Goal: Task Accomplishment & Management: Use online tool/utility

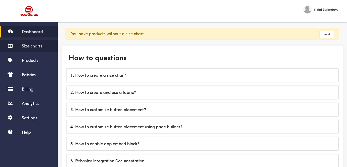
click at [38, 45] on span "Size charts" at bounding box center [32, 45] width 21 height 5
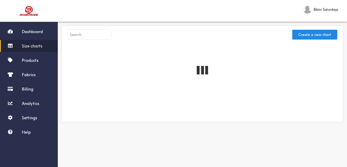
click at [90, 35] on input "text" at bounding box center [89, 35] width 43 height 10
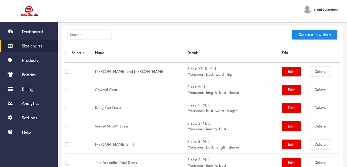
paste input "Milly Bikini Set"
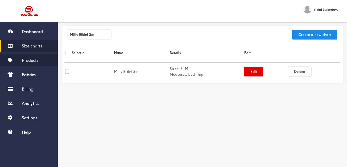
type input "Milly Bikini Set"
click at [32, 64] on link "Products" at bounding box center [29, 60] width 58 height 12
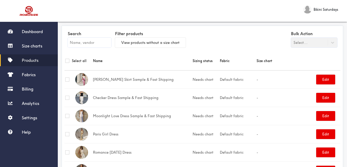
click at [82, 40] on input "text" at bounding box center [89, 43] width 43 height 10
paste input "Milly Bikini Set"
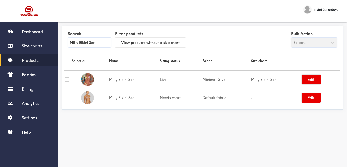
click at [98, 40] on input "Milly Bikini Set" at bounding box center [89, 43] width 43 height 10
paste input "Tessy Bikini Set - Clay"
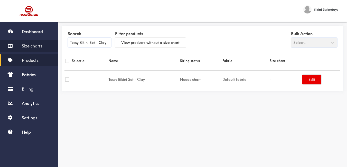
type input "Tessy Bikini Set - Clay"
click at [27, 45] on span "Size charts" at bounding box center [32, 45] width 21 height 5
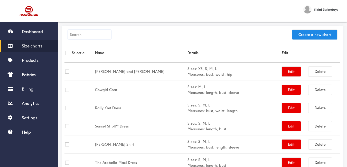
click at [94, 37] on input "text" at bounding box center [89, 35] width 43 height 10
paste input "Tessy Bikini Set - Clay"
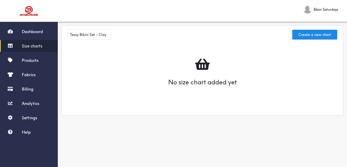
click at [100, 37] on input "Tessy Bikini Set - Clay" at bounding box center [89, 35] width 43 height 10
paste input "Midnight"
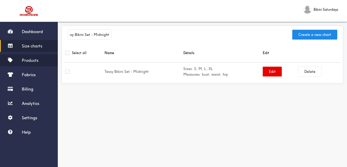
type input "Tessy Bikini Set - Midnight"
click at [31, 61] on span "Products" at bounding box center [30, 60] width 17 height 5
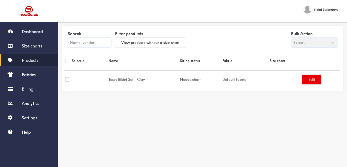
click at [85, 40] on input "text" at bounding box center [89, 43] width 43 height 10
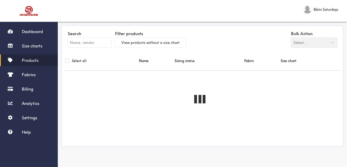
paste input "Tessy Bikini Set - Midnight"
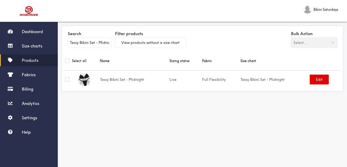
click at [97, 40] on input "Tessy Bikini Set - Midnight" at bounding box center [89, 43] width 43 height 10
paste input "Clay"
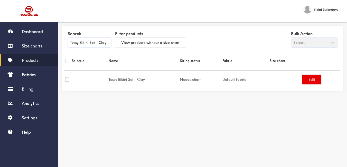
type input "Tessy Bikini Set - Clay"
click at [34, 44] on span "Size charts" at bounding box center [32, 45] width 21 height 5
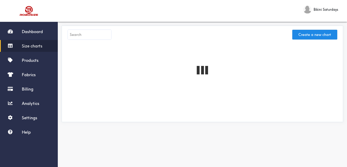
click at [91, 37] on input "text" at bounding box center [89, 35] width 43 height 10
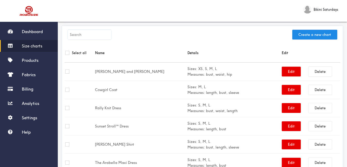
paste input "Tessy Bikini Set - Clay"
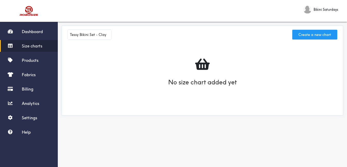
type input "Tessy Bikini Set - Clay"
click at [326, 38] on button "Create a new chart" at bounding box center [314, 35] width 45 height 10
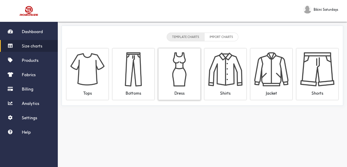
click at [187, 90] on div "Dress" at bounding box center [179, 91] width 34 height 9
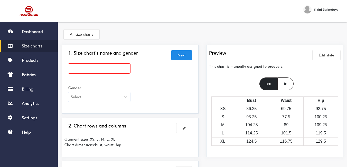
click at [102, 70] on input "text" at bounding box center [99, 69] width 62 height 10
paste input "Tessy Bikini Set - Clay"
type input "Tessy Bikini Set - Clay"
click at [155, 89] on div "Gender Select..." at bounding box center [129, 94] width 131 height 21
click at [125, 101] on div at bounding box center [125, 96] width 9 height 9
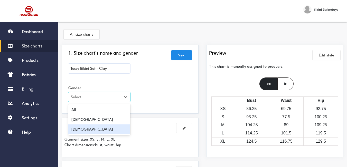
click at [98, 128] on div "Female" at bounding box center [99, 130] width 62 height 10
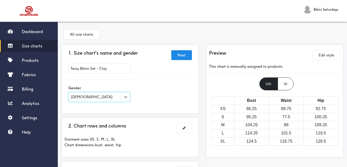
click at [163, 84] on div "Gender option Female, selected. Select is focused , press Down to open the menu…" at bounding box center [129, 94] width 131 height 28
click at [186, 127] on button at bounding box center [183, 128] width 15 height 10
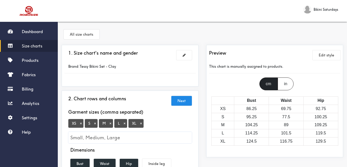
scroll to position [51, 0]
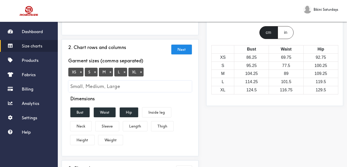
click at [81, 73] on button "×" at bounding box center [80, 72] width 5 height 5
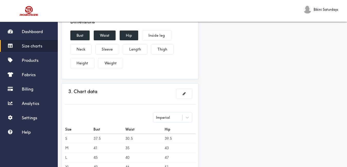
scroll to position [154, 0]
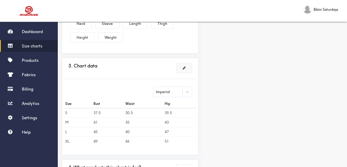
click at [185, 69] on span at bounding box center [184, 68] width 3 height 4
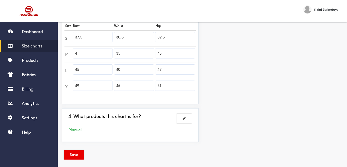
drag, startPoint x: 86, startPoint y: 37, endPoint x: 63, endPoint y: 36, distance: 22.9
click at [63, 36] on div "3. Chart data Next Imperial Size Bust Waist Hip S 37.5 30.5 39.5 M 41 35 43 L 4…" at bounding box center [130, 42] width 137 height 124
type input "32"
drag, startPoint x: 85, startPoint y: 51, endPoint x: 63, endPoint y: 48, distance: 22.6
click at [63, 48] on div "3. Chart data Next Imperial Size Bust Waist Hip S 32 30.5 39.5 M 41 35 43 L 45 …" at bounding box center [130, 42] width 137 height 124
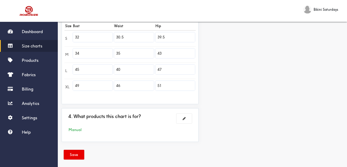
type input "34"
drag, startPoint x: 86, startPoint y: 70, endPoint x: 53, endPoint y: 67, distance: 33.5
click at [53, 67] on div "Dashboard Size charts Products Fabrics Billing Analytics Settings Help Bikini S…" at bounding box center [173, 9] width 347 height 326
type input "36"
drag, startPoint x: 80, startPoint y: 85, endPoint x: 39, endPoint y: 75, distance: 42.7
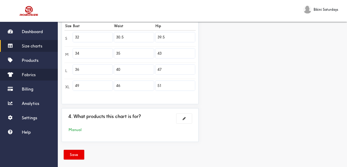
click at [39, 75] on div "Dashboard Size charts Products Fabrics Billing Analytics Settings Help Bikini S…" at bounding box center [173, 9] width 347 height 326
type input "38"
drag, startPoint x: 129, startPoint y: 35, endPoint x: 105, endPoint y: 35, distance: 23.9
click at [105, 35] on tr "S 32 30.5 39.5" at bounding box center [129, 38] width 131 height 16
type input "22"
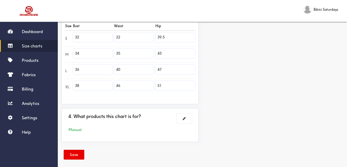
drag, startPoint x: 127, startPoint y: 52, endPoint x: 100, endPoint y: 52, distance: 27.7
click at [100, 52] on tr "M 34 35 43" at bounding box center [129, 54] width 131 height 16
type input "24"
drag, startPoint x: 128, startPoint y: 69, endPoint x: 84, endPoint y: 66, distance: 44.3
click at [82, 66] on tr "L 36 40 47" at bounding box center [129, 71] width 131 height 16
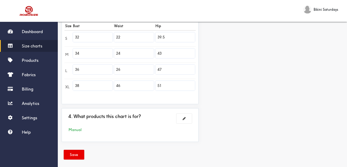
type input "26"
drag, startPoint x: 117, startPoint y: 82, endPoint x: 81, endPoint y: 77, distance: 35.8
click at [81, 77] on tbody "S 32 22 39.5 M 34 24 43 L 36 26 47 XL 38 46 51" at bounding box center [129, 62] width 131 height 65
type input "28"
drag, startPoint x: 143, startPoint y: 28, endPoint x: 131, endPoint y: 25, distance: 12.8
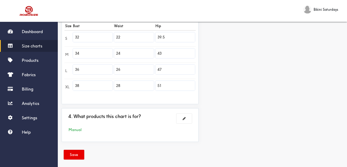
click at [131, 25] on table "Size Bust Waist Hip S 32 22 39.5 M 34 24 43 L 36 26 47 XL 38 28 51" at bounding box center [129, 58] width 131 height 73
type input "34"
drag, startPoint x: 169, startPoint y: 56, endPoint x: 140, endPoint y: 49, distance: 30.0
click at [140, 49] on tr "M 34 24 43" at bounding box center [129, 54] width 131 height 16
type input "36"
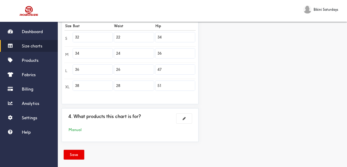
drag, startPoint x: 148, startPoint y: 69, endPoint x: 134, endPoint y: 66, distance: 14.5
click at [134, 66] on tr "L 36 26 47" at bounding box center [129, 71] width 131 height 16
type input "38"
drag, startPoint x: 169, startPoint y: 88, endPoint x: 125, endPoint y: 73, distance: 46.8
click at [125, 73] on tbody "S 32 22 34 M 34 24 36 L 36 26 38 XL 38 28 51" at bounding box center [129, 62] width 131 height 65
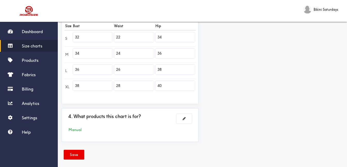
type input "40"
click at [209, 91] on div "Preview Edit style This chart is manually assigned to products. cm in Bust Wais…" at bounding box center [274, 18] width 145 height 255
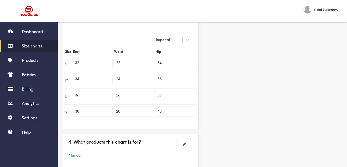
scroll to position [159, 0]
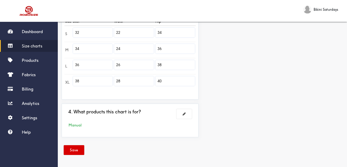
click at [77, 154] on button "Save" at bounding box center [74, 150] width 21 height 10
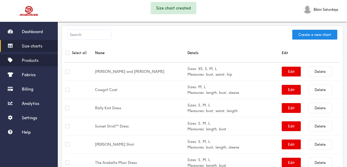
click at [33, 60] on span "Products" at bounding box center [30, 60] width 17 height 5
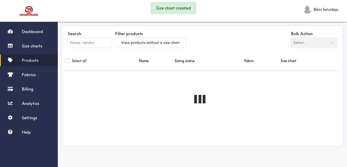
click at [80, 43] on input "text" at bounding box center [89, 43] width 43 height 10
paste input "Tessy Bikini Set - Clay"
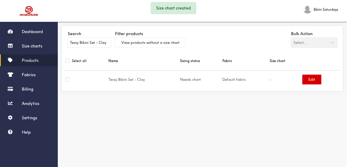
type input "Tessy Bikini Set - Clay"
click at [314, 80] on button "Edit" at bounding box center [311, 80] width 19 height 10
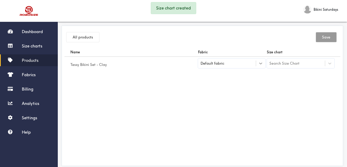
click at [262, 66] on div at bounding box center [260, 63] width 9 height 9
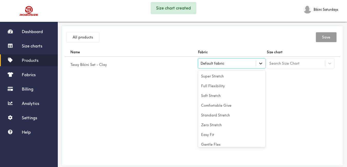
scroll to position [23, 0]
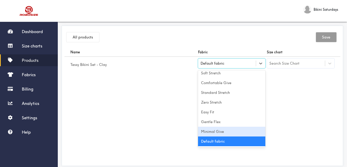
click at [230, 132] on div "Minimal Give" at bounding box center [232, 132] width 68 height 10
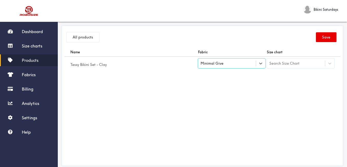
drag, startPoint x: 182, startPoint y: 115, endPoint x: 208, endPoint y: 116, distance: 26.5
click at [185, 115] on div "Name Fabric Size chart Tessy Bikini Set - Clay option [object Object], selected…" at bounding box center [202, 106] width 276 height 116
click at [298, 60] on div "Search Size Chart" at bounding box center [296, 63] width 58 height 9
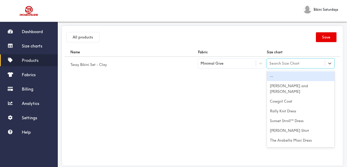
paste input "Tessy Bikini Set - Clay"
type input "Tessy Bikini Set - Clay"
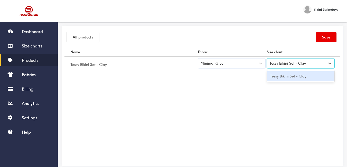
click at [291, 79] on div "Tessy Bikini Set - Clay" at bounding box center [301, 76] width 68 height 10
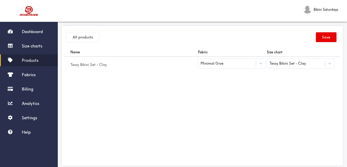
drag, startPoint x: 245, startPoint y: 104, endPoint x: 303, endPoint y: 90, distance: 59.8
click at [253, 105] on div "Name Fabric Size chart Tessy Bikini Set - Clay Minimal Give Tessy Bikini Set - …" at bounding box center [202, 106] width 276 height 116
drag, startPoint x: 325, startPoint y: 39, endPoint x: 325, endPoint y: 2, distance: 37.7
click at [325, 39] on button "Save" at bounding box center [326, 37] width 21 height 10
click at [76, 37] on button "All products" at bounding box center [82, 37] width 33 height 10
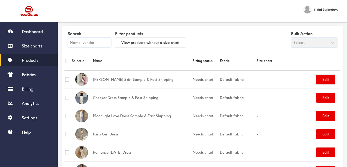
click at [82, 44] on input "text" at bounding box center [89, 43] width 43 height 10
paste input "90’s Kate Dress"
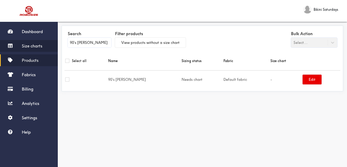
type input "90’s Kate Dress"
click at [28, 48] on span "Size charts" at bounding box center [32, 45] width 21 height 5
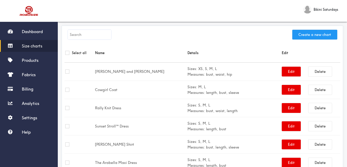
click at [326, 33] on button "Create a new chart" at bounding box center [314, 35] width 45 height 10
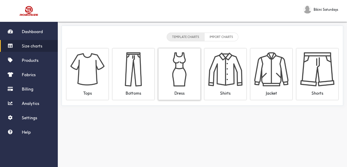
click at [182, 69] on img at bounding box center [179, 69] width 34 height 34
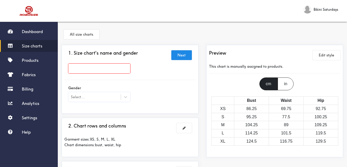
click at [105, 69] on input "text" at bounding box center [99, 69] width 62 height 10
paste input "90’s Kate Dress"
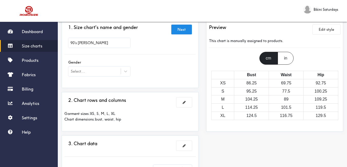
scroll to position [51, 0]
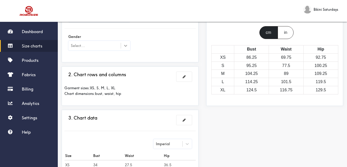
type input "90’s Kate Dress"
click at [125, 50] on div at bounding box center [125, 45] width 9 height 9
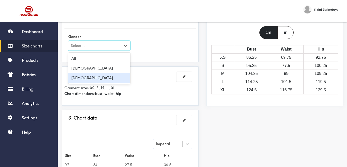
click at [111, 82] on div "Female" at bounding box center [99, 78] width 62 height 10
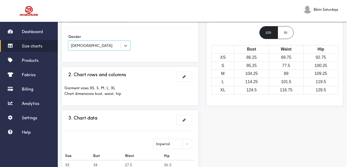
scroll to position [77, 0]
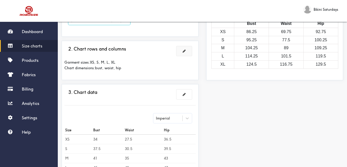
click at [185, 51] on span at bounding box center [184, 51] width 3 height 4
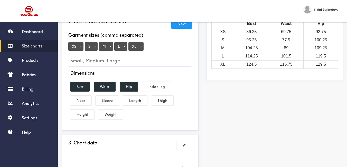
click at [81, 49] on button "×" at bounding box center [80, 46] width 5 height 5
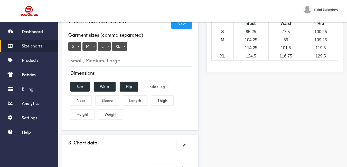
click at [126, 48] on button "×" at bounding box center [124, 46] width 5 height 5
click at [135, 98] on button "Length" at bounding box center [135, 101] width 24 height 10
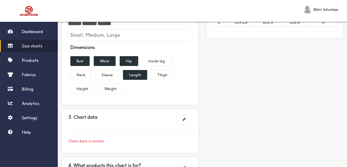
scroll to position [128, 0]
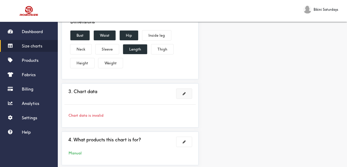
click at [183, 94] on span at bounding box center [184, 94] width 3 height 4
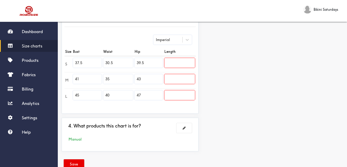
drag, startPoint x: 81, startPoint y: 61, endPoint x: 62, endPoint y: 61, distance: 19.5
click at [62, 61] on div "3. Chart data Next Imperial Size Bust Waist Hip Length S 37.5 30.5 39.5 M 41 35…" at bounding box center [130, 60] width 137 height 108
paste input "33.1"
type input "33.1"
drag, startPoint x: 75, startPoint y: 78, endPoint x: 65, endPoint y: 79, distance: 10.3
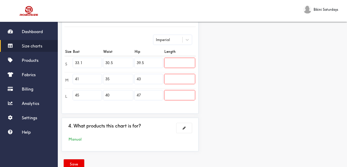
click at [65, 79] on tr "M 41 35 43" at bounding box center [129, 80] width 131 height 16
type input "2"
type input "34.6"
drag, startPoint x: 85, startPoint y: 96, endPoint x: 63, endPoint y: 99, distance: 22.5
click at [63, 99] on div "3. Chart data Next Imperial Size Bust Waist Hip Length S 33.1 30.5 39.5 M 34.6 …" at bounding box center [130, 60] width 137 height 108
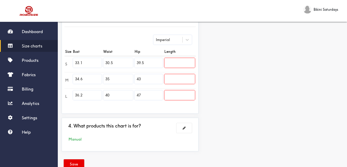
type input "36.2"
drag, startPoint x: 122, startPoint y: 64, endPoint x: 87, endPoint y: 61, distance: 34.5
click at [87, 61] on tr "S 33.1 30.5 39.5" at bounding box center [129, 64] width 131 height 16
paste input "text"
drag, startPoint x: 112, startPoint y: 63, endPoint x: 95, endPoint y: 61, distance: 17.3
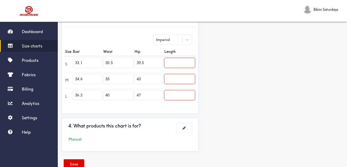
click at [95, 61] on tr "S 33.1 30.5 39.5" at bounding box center [129, 64] width 131 height 16
paste input "26.0"
type input "26.0"
drag, startPoint x: 112, startPoint y: 80, endPoint x: 100, endPoint y: 78, distance: 11.7
click at [100, 78] on tr "M 34.6 35 43" at bounding box center [129, 80] width 131 height 16
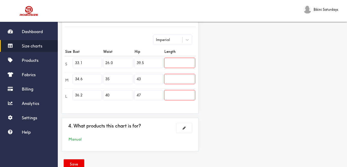
paste input "27.6"
type input "27.6"
drag, startPoint x: 112, startPoint y: 93, endPoint x: 103, endPoint y: 94, distance: 8.4
click at [103, 94] on input "40" at bounding box center [118, 95] width 30 height 10
paste input "29.1"
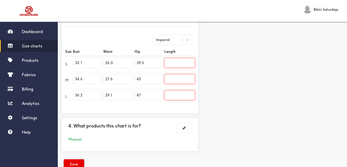
type input "29.1"
drag, startPoint x: 149, startPoint y: 62, endPoint x: 136, endPoint y: 63, distance: 13.1
click at [136, 62] on input "39.5" at bounding box center [149, 63] width 28 height 10
paste input "7.8"
type input "37.8"
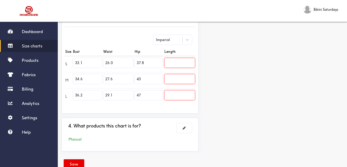
drag, startPoint x: 143, startPoint y: 78, endPoint x: 136, endPoint y: 76, distance: 7.8
click at [136, 76] on input "43" at bounding box center [149, 79] width 28 height 10
paste input "39.4"
type input "39.4"
drag, startPoint x: 148, startPoint y: 93, endPoint x: 134, endPoint y: 95, distance: 13.7
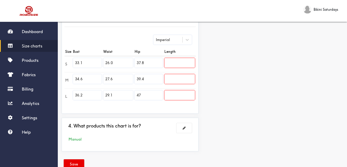
click at [135, 95] on input "47" at bounding box center [149, 95] width 28 height 10
paste input "0.9"
type input "40.9"
click at [180, 65] on input "text" at bounding box center [179, 63] width 31 height 10
paste input "51.2"
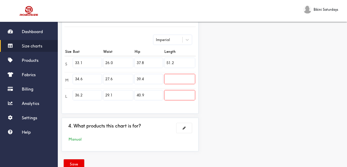
type input "51.2"
click at [174, 75] on input "text" at bounding box center [179, 79] width 31 height 10
click at [175, 80] on input "text" at bounding box center [179, 79] width 31 height 10
paste input "52.0"
type input "52.0"
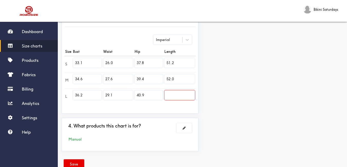
click at [179, 94] on input "text" at bounding box center [179, 95] width 31 height 10
paste input "52.8"
type input "52.8"
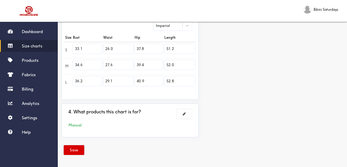
click at [76, 153] on button "Save" at bounding box center [74, 150] width 21 height 10
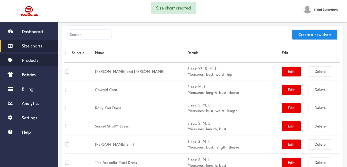
click at [33, 57] on link "Products" at bounding box center [29, 60] width 58 height 12
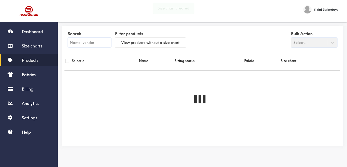
click at [88, 44] on input "text" at bounding box center [89, 43] width 43 height 10
paste input "52.8"
type input "52.8"
checkbox input "true"
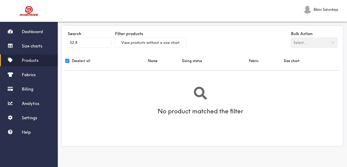
click at [27, 60] on span "Products" at bounding box center [30, 60] width 17 height 5
drag, startPoint x: 92, startPoint y: 45, endPoint x: 75, endPoint y: 39, distance: 18.5
click at [71, 40] on input "52.8" at bounding box center [89, 43] width 43 height 10
paste input "90’s Kate Dress"
type input "90’s Kate Dress"
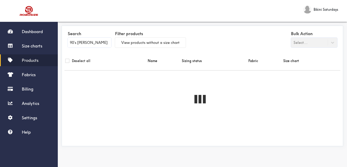
checkbox input "false"
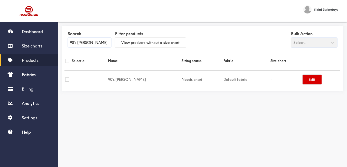
type input "90’s Kate Dress"
click at [311, 79] on button "Edit" at bounding box center [311, 80] width 19 height 10
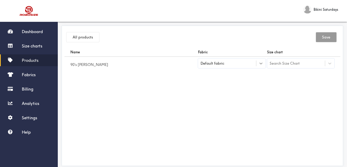
click at [260, 65] on icon at bounding box center [260, 63] width 5 height 5
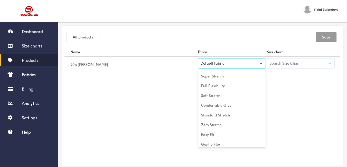
scroll to position [23, 0]
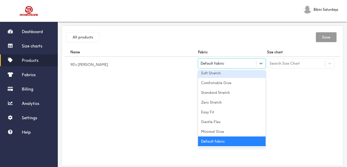
click at [226, 72] on div "Soft Stretch" at bounding box center [232, 73] width 68 height 10
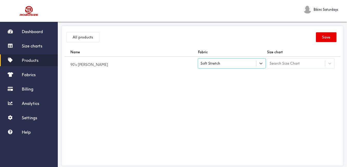
click at [283, 66] on div "Search Size Chart" at bounding box center [285, 64] width 30 height 6
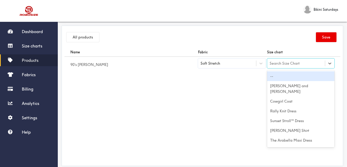
paste input "90’s Kate Dress"
type input "90’s Kate Dress"
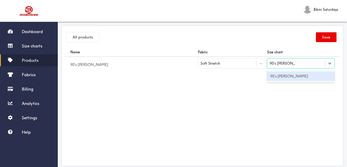
click at [285, 77] on div "90’s Kate Dress" at bounding box center [301, 76] width 68 height 10
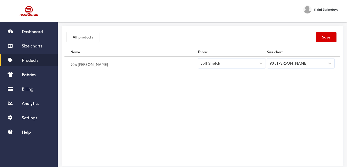
click at [328, 37] on button "Save" at bounding box center [326, 37] width 21 height 10
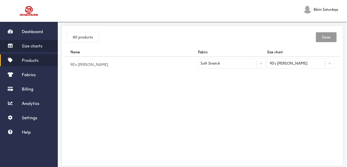
click at [36, 46] on span "Size charts" at bounding box center [32, 45] width 21 height 5
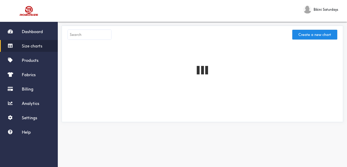
click at [80, 37] on input "text" at bounding box center [89, 35] width 43 height 10
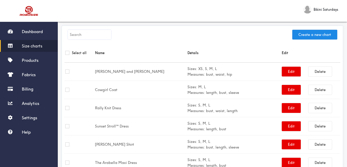
paste input "Cindy Dress"
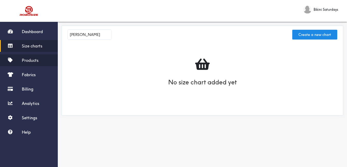
type input "Cindy Dress"
click at [29, 61] on span "Products" at bounding box center [30, 60] width 17 height 5
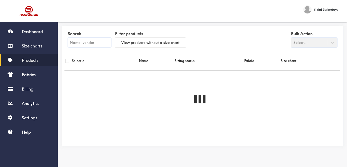
click at [96, 41] on input "text" at bounding box center [89, 43] width 43 height 10
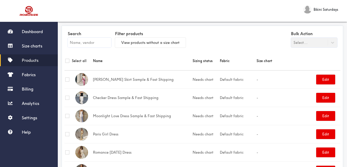
paste input "Cindy Dress"
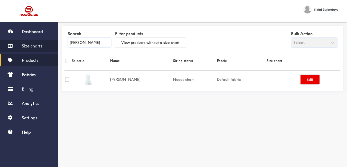
type input "Cindy Dress"
click at [30, 46] on span "Size charts" at bounding box center [32, 45] width 21 height 5
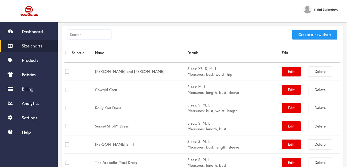
click at [309, 36] on button "Create a new chart" at bounding box center [314, 35] width 45 height 10
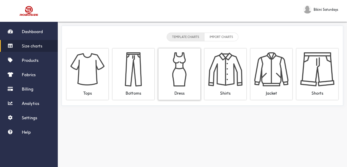
click at [175, 71] on img at bounding box center [179, 69] width 34 height 34
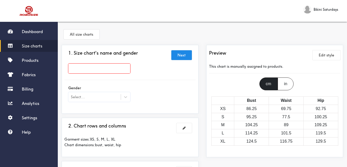
click at [120, 76] on div at bounding box center [129, 70] width 131 height 20
click at [118, 71] on input "text" at bounding box center [99, 69] width 62 height 10
paste input "Cindy Dress"
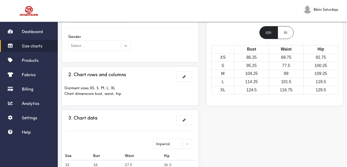
type input "Cindy Dress"
click at [129, 46] on div at bounding box center [125, 45] width 9 height 9
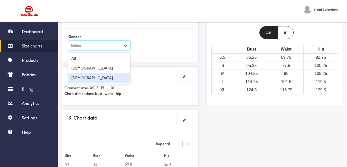
click at [109, 77] on div "Female" at bounding box center [99, 78] width 62 height 10
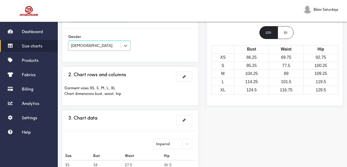
click at [178, 52] on div "Gender option Female, selected. Select is focused , press Down to open the menu…" at bounding box center [129, 43] width 131 height 21
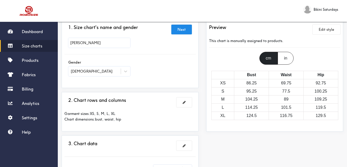
scroll to position [77, 0]
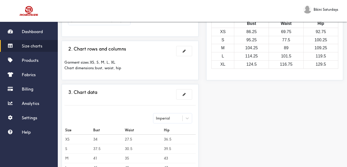
click at [154, 68] on div "Garment sizes: XS, S, M, L, XL Chart dimensions: bust, waist, hip" at bounding box center [129, 65] width 131 height 19
click at [184, 52] on span at bounding box center [184, 51] width 3 height 4
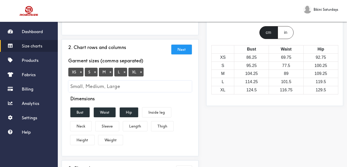
scroll to position [26, 0]
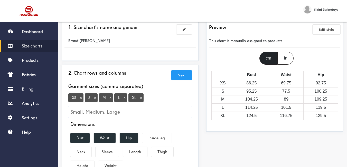
click at [80, 97] on button "×" at bounding box center [80, 98] width 5 height 5
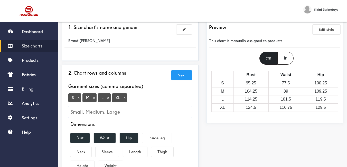
click at [125, 98] on button "×" at bounding box center [124, 98] width 5 height 5
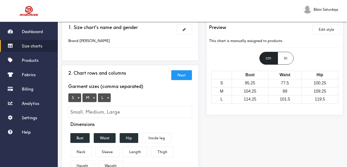
scroll to position [51, 0]
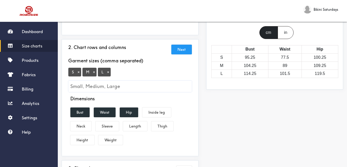
click at [129, 85] on input "Small, Medium, Large" at bounding box center [129, 87] width 123 height 12
drag, startPoint x: 134, startPoint y: 123, endPoint x: 137, endPoint y: 120, distance: 4.2
click at [135, 123] on button "Length" at bounding box center [135, 126] width 24 height 10
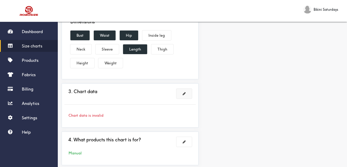
click at [184, 96] on span at bounding box center [184, 94] width 3 height 4
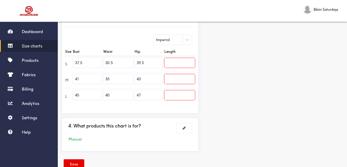
scroll to position [142, 0]
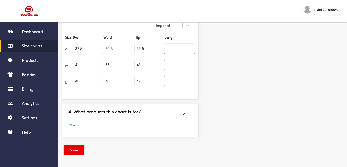
drag, startPoint x: 80, startPoint y: 47, endPoint x: 70, endPoint y: 45, distance: 11.0
click at [70, 45] on tr "S 37.5 30.5 39.5" at bounding box center [129, 50] width 131 height 16
paste input "33.1"
type input "33.1"
drag, startPoint x: 83, startPoint y: 65, endPoint x: 70, endPoint y: 64, distance: 12.6
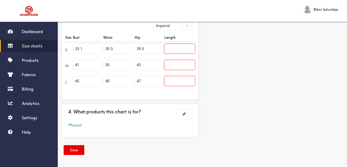
click at [70, 64] on tr "M 41 35 43" at bounding box center [129, 66] width 131 height 16
paste input "34.6"
type input "34.6"
drag, startPoint x: 85, startPoint y: 80, endPoint x: 67, endPoint y: 77, distance: 18.4
click at [64, 78] on tr "L 45 40 47" at bounding box center [129, 82] width 131 height 16
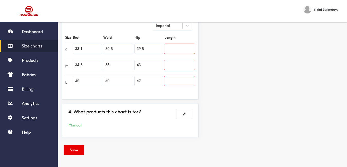
paste input "36.2"
type input "36.2"
drag, startPoint x: 111, startPoint y: 49, endPoint x: 99, endPoint y: 46, distance: 12.2
click at [99, 46] on tr "S 33.1 30.5 39.5" at bounding box center [129, 50] width 131 height 16
paste input "26.0"
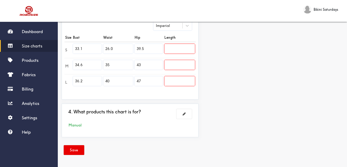
type input "26.0"
drag, startPoint x: 105, startPoint y: 64, endPoint x: 101, endPoint y: 63, distance: 4.3
click at [101, 63] on tr "M 34.6 35 43" at bounding box center [129, 66] width 131 height 16
paste input "27.6"
type input "27.6"
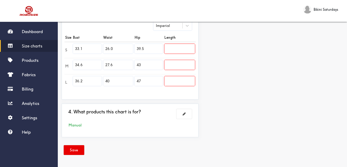
drag, startPoint x: 108, startPoint y: 81, endPoint x: 102, endPoint y: 81, distance: 6.2
click at [102, 81] on td "40" at bounding box center [117, 82] width 31 height 16
paste input "29.1"
type input "29.1"
drag, startPoint x: 145, startPoint y: 47, endPoint x: 130, endPoint y: 48, distance: 15.2
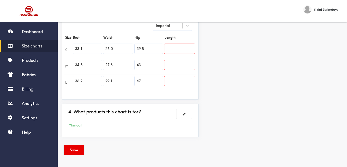
click at [129, 48] on tr "S 33.1 26.0 39.5" at bounding box center [129, 50] width 131 height 16
paste input "7.8"
type input "37.8"
drag, startPoint x: 147, startPoint y: 64, endPoint x: 136, endPoint y: 64, distance: 11.0
click at [136, 64] on input "43" at bounding box center [149, 65] width 28 height 10
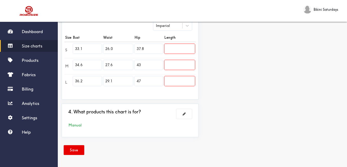
paste input "39.4"
type input "39.4"
drag, startPoint x: 147, startPoint y: 79, endPoint x: 138, endPoint y: 79, distance: 9.3
click at [138, 79] on input "47" at bounding box center [149, 81] width 28 height 10
paste input "40.9"
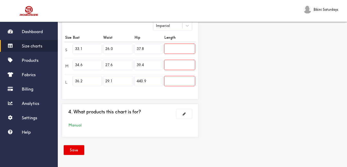
drag, startPoint x: 149, startPoint y: 82, endPoint x: 136, endPoint y: 81, distance: 12.4
click at [136, 81] on input "440.9" at bounding box center [149, 81] width 28 height 10
paste input "text"
type input "40.9"
click at [147, 91] on div "Imperial Size Bust Waist Hip Length S 33.1 26.0 37.8 M 34.6 27.6 39.4 L 36.2 29…" at bounding box center [129, 55] width 131 height 77
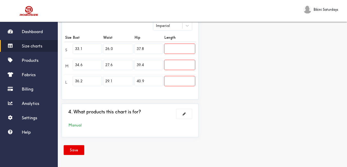
click at [179, 50] on input "text" at bounding box center [179, 49] width 31 height 10
paste input "text"
click at [182, 68] on input "text" at bounding box center [179, 65] width 31 height 10
click at [178, 48] on input "text" at bounding box center [179, 49] width 31 height 10
paste input "text"
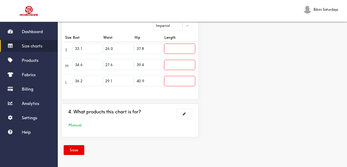
click at [178, 49] on input "text" at bounding box center [179, 49] width 31 height 10
paste input "51.2"
type input "51.2"
click at [177, 64] on input "text" at bounding box center [179, 65] width 31 height 10
click at [179, 65] on input "text" at bounding box center [179, 65] width 31 height 10
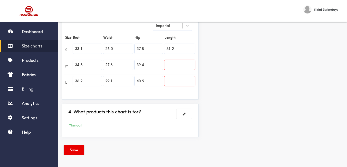
paste input "52.0"
type input "52.0"
click at [182, 80] on input "text" at bounding box center [179, 81] width 31 height 10
click at [169, 83] on input "text" at bounding box center [179, 81] width 31 height 10
paste input "52.8"
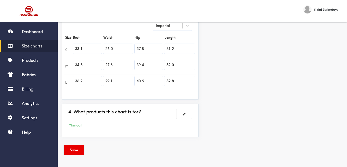
type input "52.8"
click at [230, 82] on div "Preview Edit style This chart is manually assigned to products. cm in Bust Wais…" at bounding box center [274, 21] width 145 height 239
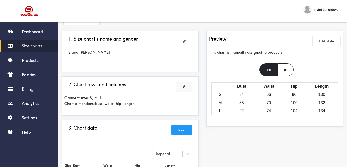
scroll to position [0, 0]
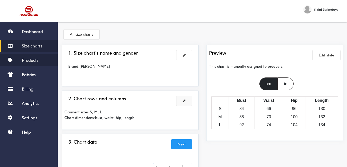
click at [24, 61] on span "Products" at bounding box center [30, 60] width 17 height 5
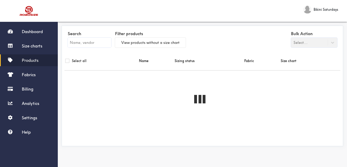
click at [87, 41] on input "text" at bounding box center [89, 43] width 43 height 10
paste input "Cindy Dress"
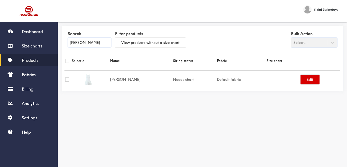
type input "Cindy Dress"
click at [308, 81] on button "Edit" at bounding box center [309, 80] width 19 height 10
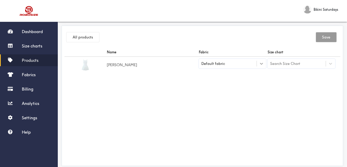
click at [260, 66] on div at bounding box center [261, 63] width 9 height 9
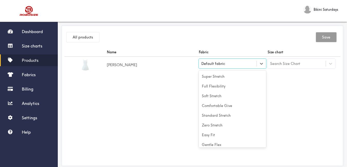
scroll to position [23, 0]
drag, startPoint x: 226, startPoint y: 63, endPoint x: 206, endPoint y: 87, distance: 30.8
click at [226, 63] on div "Default fabric" at bounding box center [228, 63] width 58 height 5
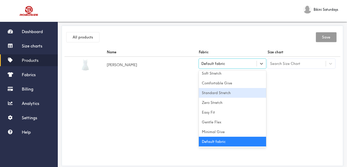
click at [223, 92] on div "Standard Stretch" at bounding box center [233, 93] width 68 height 10
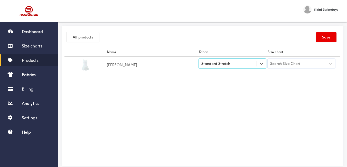
drag, startPoint x: 178, startPoint y: 78, endPoint x: 327, endPoint y: 90, distance: 149.7
click at [178, 78] on div "Name Fabric Size chart Cindy Dress option [object Object], selected. Select is …" at bounding box center [202, 106] width 276 height 116
click at [328, 64] on icon at bounding box center [330, 63] width 5 height 5
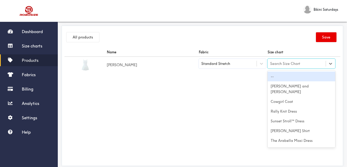
paste input "Cindy Dress"
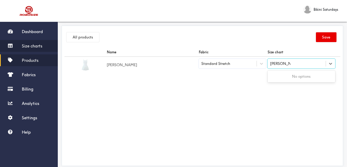
type input "Cindy Dress"
click at [40, 46] on span "Size charts" at bounding box center [32, 45] width 21 height 5
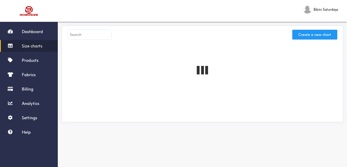
click at [312, 34] on button "Create a new chart" at bounding box center [314, 35] width 45 height 10
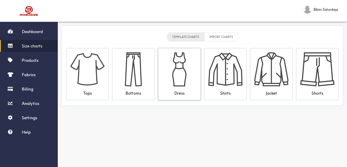
click at [184, 83] on img at bounding box center [179, 69] width 34 height 34
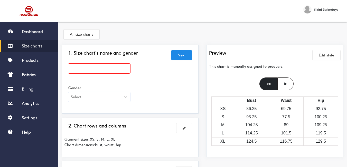
click at [113, 60] on div "1. Size chart's name and gender Next" at bounding box center [129, 54] width 131 height 9
click at [117, 72] on input "text" at bounding box center [99, 69] width 62 height 10
paste input "Cindy Dress"
type input "Cindy Dress"
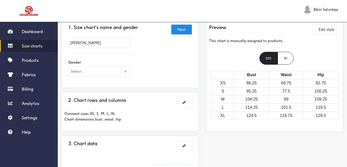
click at [128, 74] on div at bounding box center [125, 71] width 9 height 9
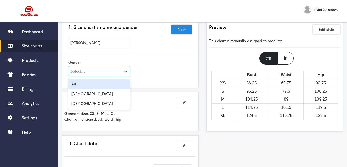
click at [127, 73] on icon at bounding box center [125, 71] width 5 height 5
click at [126, 72] on icon at bounding box center [125, 71] width 5 height 5
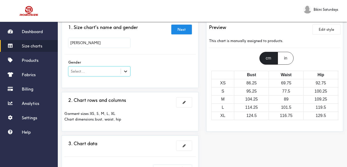
click at [124, 72] on icon at bounding box center [125, 71] width 5 height 5
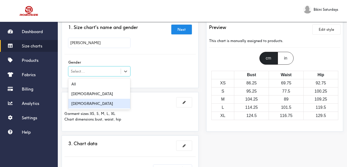
click at [110, 105] on div "Female" at bounding box center [99, 104] width 62 height 10
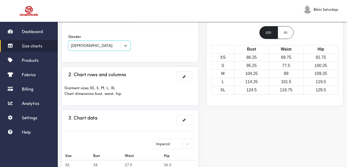
scroll to position [0, 0]
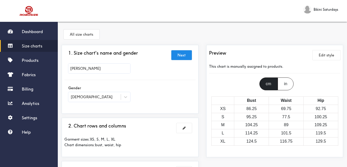
click at [119, 72] on input "Cindy Dress" at bounding box center [99, 69] width 62 height 10
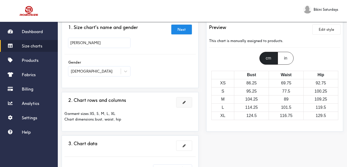
click at [182, 102] on button at bounding box center [183, 103] width 15 height 10
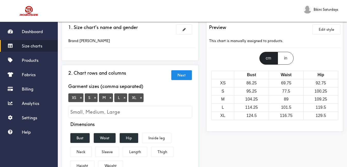
click at [81, 97] on button "×" at bounding box center [80, 98] width 5 height 5
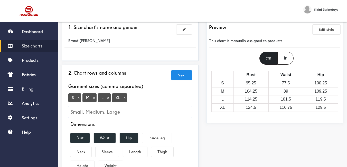
click at [160, 106] on div "S × M × L × XL ×" at bounding box center [129, 105] width 123 height 25
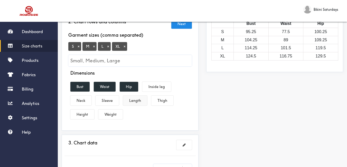
click at [136, 104] on button "Length" at bounding box center [135, 101] width 24 height 10
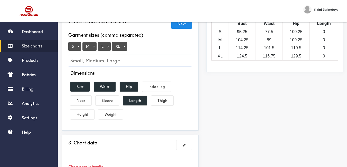
scroll to position [128, 0]
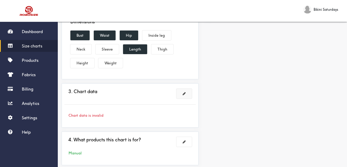
click at [185, 92] on span at bounding box center [184, 94] width 3 height 4
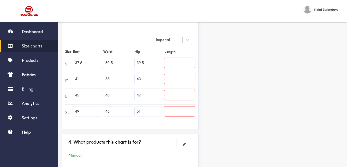
drag, startPoint x: 87, startPoint y: 62, endPoint x: 68, endPoint y: 61, distance: 18.3
click at [68, 61] on tr "S 37.5 30.5 39.5" at bounding box center [129, 64] width 131 height 16
paste input "34.6"
type input "34.6"
drag, startPoint x: 81, startPoint y: 78, endPoint x: 71, endPoint y: 77, distance: 9.8
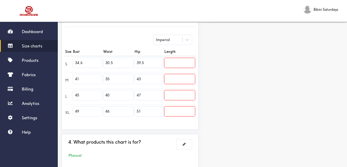
click at [71, 77] on tr "M 41 35 43" at bounding box center [129, 80] width 131 height 16
paste input "36.2"
type input "36.2"
drag, startPoint x: 79, startPoint y: 98, endPoint x: 73, endPoint y: 97, distance: 6.2
click at [73, 97] on input "45" at bounding box center [87, 95] width 29 height 10
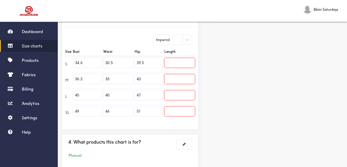
paste input "37.8"
type input "37.8"
drag, startPoint x: 84, startPoint y: 109, endPoint x: 70, endPoint y: 110, distance: 14.7
click at [70, 110] on tr "XL 49 46 51" at bounding box center [129, 112] width 131 height 16
paste input "39.4"
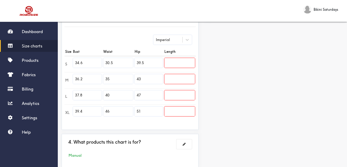
type input "39.4"
drag, startPoint x: 114, startPoint y: 61, endPoint x: 104, endPoint y: 62, distance: 10.0
click at [104, 62] on input "30.5" at bounding box center [118, 63] width 30 height 10
paste input "26.8"
type input "26.8"
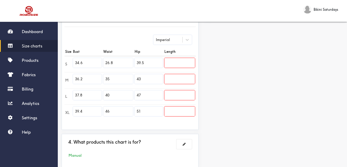
drag, startPoint x: 111, startPoint y: 77, endPoint x: 104, endPoint y: 77, distance: 7.0
click at [104, 77] on input "35" at bounding box center [118, 79] width 30 height 10
paste input "28.3"
type input "28.3"
drag, startPoint x: 113, startPoint y: 98, endPoint x: 100, endPoint y: 95, distance: 13.5
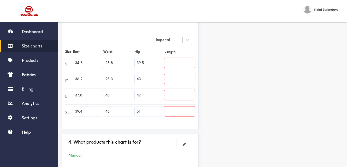
click at [100, 95] on tr "L 37.8 40 47" at bounding box center [129, 96] width 131 height 16
paste input "29.9"
type input "29.9"
drag, startPoint x: 119, startPoint y: 113, endPoint x: 101, endPoint y: 109, distance: 18.1
click at [101, 109] on tr "XL 39.4 46 51" at bounding box center [129, 112] width 131 height 16
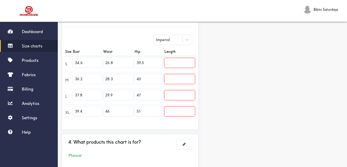
paste input "31.5"
type input "31.5"
drag, startPoint x: 147, startPoint y: 61, endPoint x: 137, endPoint y: 63, distance: 9.9
click at [137, 63] on input "39.5" at bounding box center [149, 63] width 28 height 10
drag, startPoint x: 155, startPoint y: 63, endPoint x: 134, endPoint y: 62, distance: 21.3
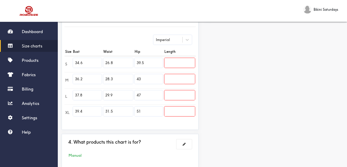
click at [134, 62] on td "39.5" at bounding box center [149, 64] width 30 height 16
paste input "36.2"
type input "36.2"
drag, startPoint x: 143, startPoint y: 78, endPoint x: 133, endPoint y: 78, distance: 9.8
click at [133, 78] on tr "M 36.2 28.3 43" at bounding box center [129, 80] width 131 height 16
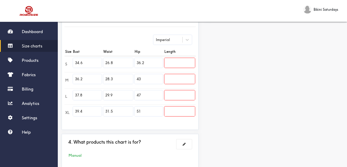
paste input "37.8"
type input "37.8"
drag, startPoint x: 144, startPoint y: 93, endPoint x: 134, endPoint y: 94, distance: 10.1
click at [134, 93] on td "47" at bounding box center [149, 96] width 30 height 16
paste input "39.4"
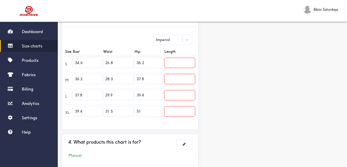
type input "39.4"
drag, startPoint x: 152, startPoint y: 109, endPoint x: 137, endPoint y: 111, distance: 15.0
click at [137, 111] on input "51" at bounding box center [149, 112] width 28 height 10
paste input "40.9"
type input "40.9"
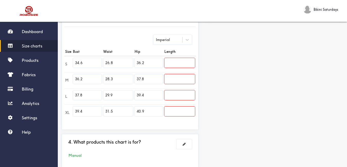
click at [184, 62] on input "text" at bounding box center [179, 63] width 31 height 10
paste input "33.5"
type input "33.5"
click at [188, 78] on input "text" at bounding box center [179, 79] width 31 height 10
paste input "34.3"
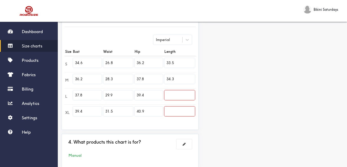
type input "34.3"
click at [176, 95] on input "text" at bounding box center [179, 95] width 31 height 10
paste input "35.0"
type input "35.0"
click at [179, 116] on input "text" at bounding box center [179, 112] width 31 height 10
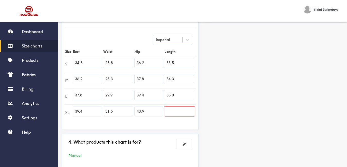
paste input "35.8"
type input "35.8"
drag, startPoint x: 229, startPoint y: 115, endPoint x: 170, endPoint y: 49, distance: 87.8
click at [229, 114] on div "Preview Edit style This chart is manually assigned to products. cm in Bust Wais…" at bounding box center [274, 44] width 145 height 255
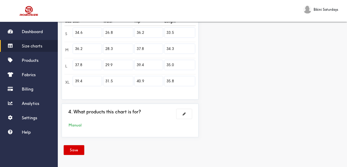
drag, startPoint x: 75, startPoint y: 148, endPoint x: 166, endPoint y: 102, distance: 101.9
click at [76, 148] on button "Save" at bounding box center [74, 150] width 21 height 10
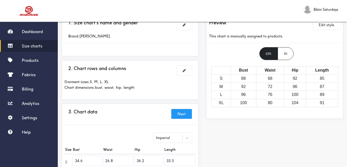
scroll to position [0, 0]
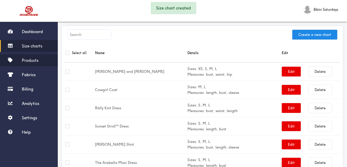
click at [38, 61] on span "Products" at bounding box center [30, 60] width 17 height 5
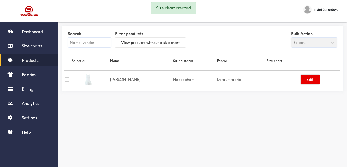
click at [97, 45] on input "text" at bounding box center [89, 43] width 43 height 10
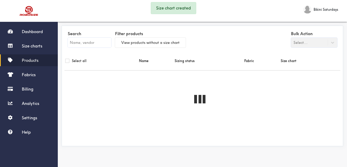
paste input "35.8"
type input "35.8"
checkbox input "true"
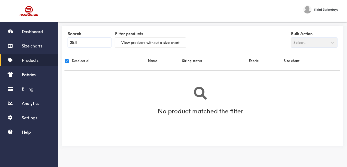
click at [32, 59] on span "Products" at bounding box center [30, 60] width 17 height 5
click at [80, 43] on input "35.8" at bounding box center [89, 43] width 43 height 10
paste input "Cindy Dress"
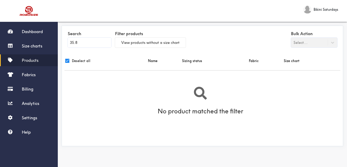
type input "Cindy Dress"
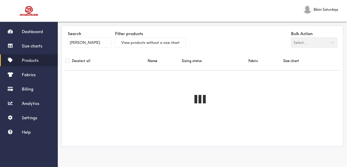
checkbox input "false"
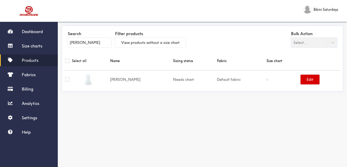
type input "Cindy Dress"
click at [307, 80] on button "Edit" at bounding box center [309, 80] width 19 height 10
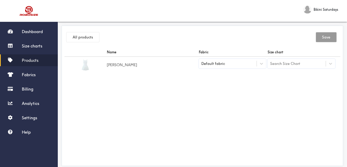
click at [239, 71] on td "Default fabric" at bounding box center [232, 65] width 69 height 17
click at [240, 69] on td "Default fabric" at bounding box center [232, 65] width 69 height 17
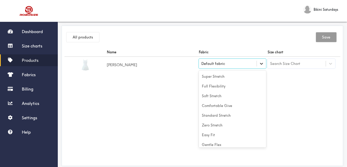
click at [259, 64] on icon at bounding box center [261, 63] width 5 height 5
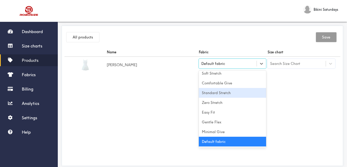
click at [230, 92] on div "Standard Stretch" at bounding box center [233, 93] width 68 height 10
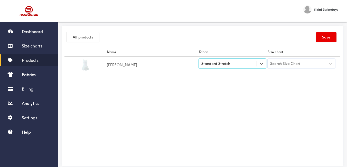
click at [291, 93] on div "Name Fabric Size chart Cindy Dress option [object Object], selected. Select is …" at bounding box center [202, 106] width 276 height 116
click at [295, 62] on div "Search Size Chart" at bounding box center [285, 64] width 30 height 6
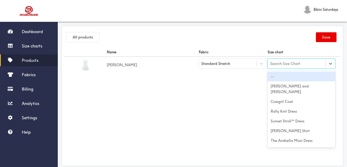
paste input "Cindy Dress"
type input "Cindy Dress"
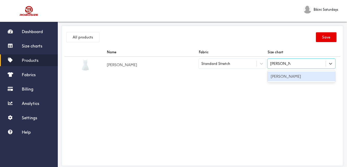
click at [300, 78] on div "Cindy Dress" at bounding box center [302, 77] width 68 height 10
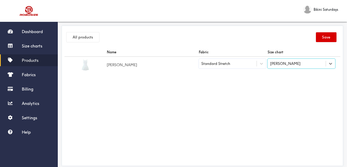
click at [323, 37] on button "Save" at bounding box center [326, 37] width 21 height 10
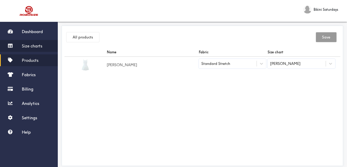
drag, startPoint x: 40, startPoint y: 43, endPoint x: 45, endPoint y: 43, distance: 5.9
click at [40, 43] on link "Size charts" at bounding box center [29, 46] width 58 height 12
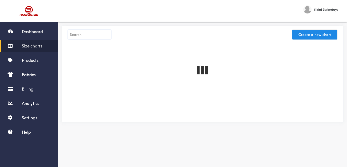
click at [93, 33] on input "text" at bounding box center [89, 35] width 43 height 10
paste input "Moonlight Swan Dress"
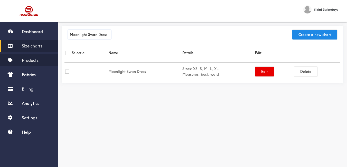
type input "Moonlight Swan Dress"
click at [35, 61] on span "Products" at bounding box center [30, 60] width 17 height 5
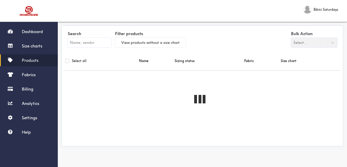
click at [90, 45] on input "text" at bounding box center [89, 43] width 43 height 10
paste input "Moonlight Swan Dress"
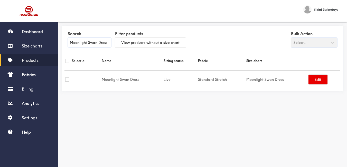
click at [125, 116] on div "Search Moonlight Swan Dress Filter products View products without a size chart …" at bounding box center [202, 96] width 289 height 154
click at [108, 41] on input "Moonlight Swan Dress" at bounding box center [89, 43] width 43 height 10
paste input "Tessy Knit"
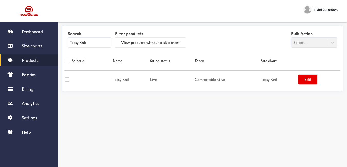
type input "Tessy Knit"
click at [36, 61] on span "Products" at bounding box center [30, 60] width 17 height 5
click at [86, 41] on input "Tessy Knit" at bounding box center [89, 43] width 43 height 10
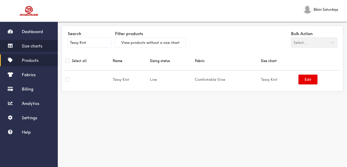
click at [36, 43] on span "Size charts" at bounding box center [32, 45] width 21 height 5
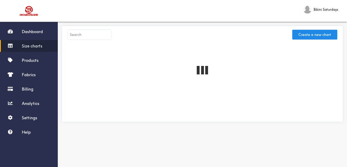
click at [85, 33] on input "text" at bounding box center [89, 35] width 43 height 10
paste input "Tessy Knit"
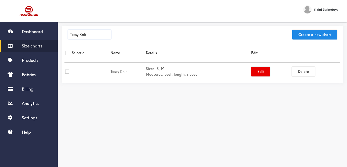
click at [76, 32] on input "Tessy Knit" at bounding box center [89, 35] width 43 height 10
paste input "Denim Girl Mini Dress"
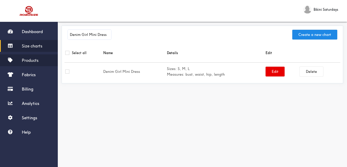
type input "Denim Girl Mini Dress"
drag, startPoint x: 38, startPoint y: 59, endPoint x: 48, endPoint y: 53, distance: 12.1
click at [38, 59] on span "Products" at bounding box center [30, 60] width 17 height 5
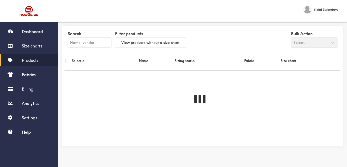
click at [84, 38] on input "text" at bounding box center [89, 43] width 43 height 10
paste input "Denim Girl Mini Dress"
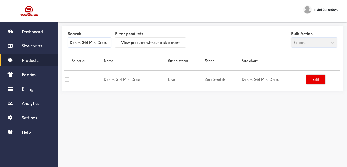
click at [85, 45] on input "Denim Girl Mini Dress" at bounding box center [89, 43] width 43 height 10
click at [84, 45] on input "Denim Girl Mini Dress" at bounding box center [89, 43] width 43 height 10
paste input "Roses for my Sweetheart Set"
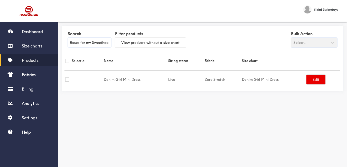
scroll to position [0, 8]
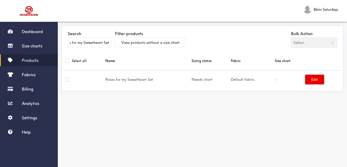
type input "Roses for my Sweetheart Set"
click at [41, 56] on link "Products" at bounding box center [29, 60] width 58 height 12
click at [30, 60] on span "Products" at bounding box center [30, 60] width 17 height 5
click at [81, 41] on input "Roses for my Sweetheart Set" at bounding box center [89, 43] width 43 height 10
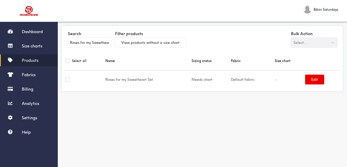
click at [81, 41] on input "Roses for my Sweetheart Set" at bounding box center [89, 43] width 43 height 10
click at [26, 46] on span "Size charts" at bounding box center [32, 45] width 21 height 5
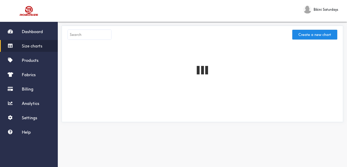
click at [83, 36] on input "text" at bounding box center [89, 35] width 43 height 10
paste input "Roses for my Sweetheart Set"
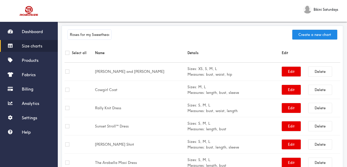
scroll to position [0, 8]
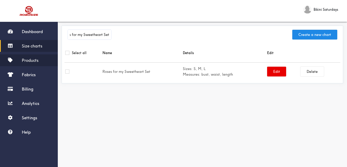
type input "Roses for my Sweetheart Set"
click at [30, 59] on span "Products" at bounding box center [30, 60] width 17 height 5
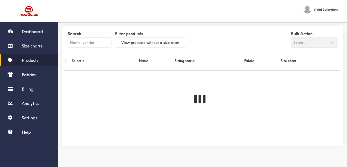
click at [83, 39] on input "text" at bounding box center [89, 43] width 43 height 10
paste input "Roses for my Sweetheart Set"
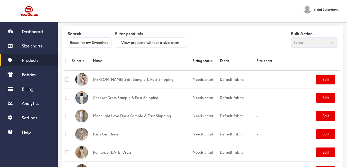
scroll to position [0, 8]
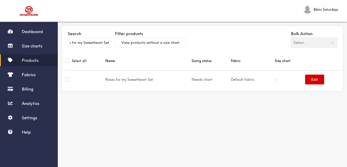
type input "Roses for my Sweetheart Set"
click at [315, 81] on button "Edit" at bounding box center [314, 80] width 19 height 10
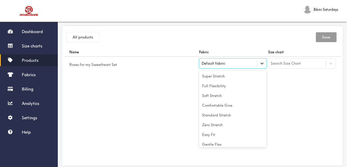
click at [260, 65] on icon at bounding box center [261, 63] width 5 height 5
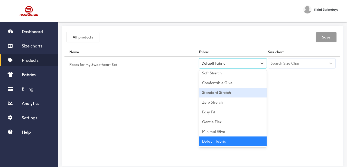
click at [230, 92] on div "Standard Stretch" at bounding box center [233, 93] width 68 height 10
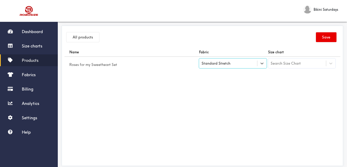
click at [286, 65] on div "Search Size Chart" at bounding box center [286, 64] width 30 height 6
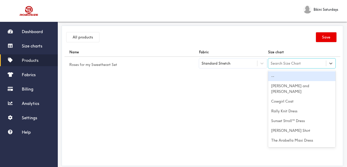
paste input "Roses for my Sweetheart Set"
type input "Roses for my Sweetheart Set"
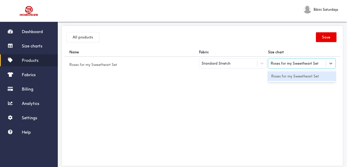
click at [289, 76] on div "Roses for my Sweetheart Set" at bounding box center [302, 76] width 68 height 10
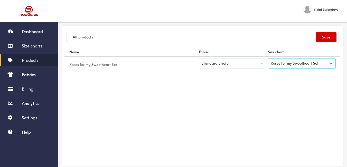
click at [326, 35] on button "Save" at bounding box center [326, 37] width 21 height 10
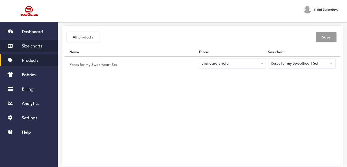
click at [36, 45] on span "Size charts" at bounding box center [32, 45] width 21 height 5
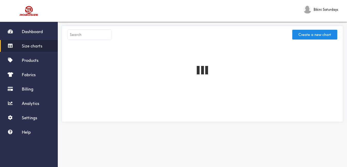
click at [96, 38] on input "text" at bounding box center [89, 35] width 43 height 10
paste input "Belle Dress"
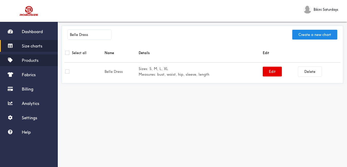
type input "Belle Dress"
drag, startPoint x: 40, startPoint y: 62, endPoint x: 61, endPoint y: 53, distance: 23.1
click at [40, 61] on link "Products" at bounding box center [29, 60] width 58 height 12
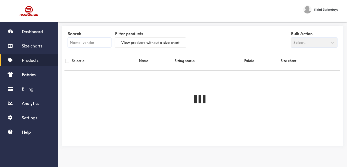
click at [86, 41] on input "text" at bounding box center [89, 43] width 43 height 10
paste input "Belle Dress"
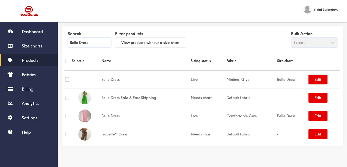
click at [86, 44] on input "Belle Dress" at bounding box center [89, 43] width 43 height 10
paste input "Alamay Bomber"
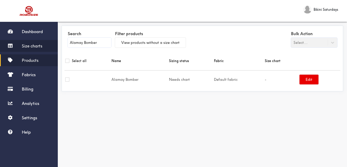
type input "Alamay Bomber"
click at [30, 45] on span "Size charts" at bounding box center [32, 45] width 21 height 5
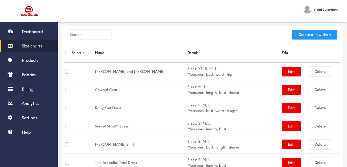
click at [317, 34] on button "Create a new chart" at bounding box center [314, 35] width 45 height 10
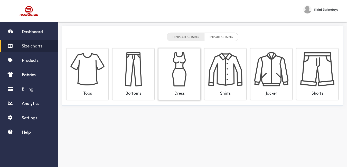
click at [173, 61] on img at bounding box center [179, 69] width 34 height 34
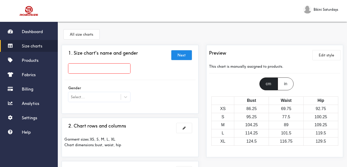
click at [109, 68] on input "text" at bounding box center [99, 69] width 62 height 10
paste input "Alamay Bomber"
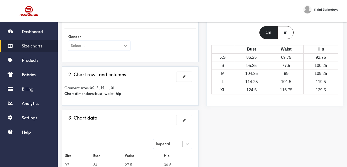
type input "Alamay Bomber"
click at [127, 47] on icon at bounding box center [125, 45] width 5 height 5
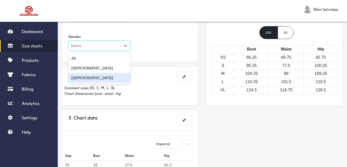
drag, startPoint x: 99, startPoint y: 78, endPoint x: 118, endPoint y: 74, distance: 18.9
click at [99, 78] on div "Female" at bounding box center [99, 78] width 62 height 10
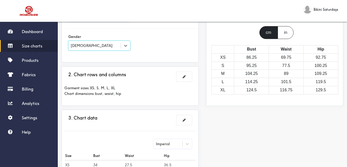
click at [174, 58] on div "1. Size chart's name and gender Next Alamay Bomber Gender option Female, select…" at bounding box center [129, 27] width 131 height 63
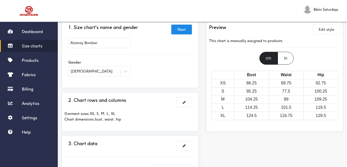
scroll to position [77, 0]
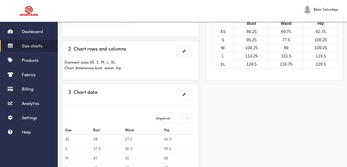
click at [184, 51] on span at bounding box center [184, 51] width 3 height 4
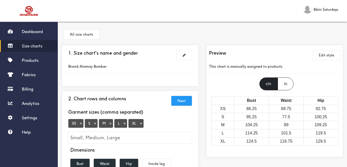
scroll to position [26, 0]
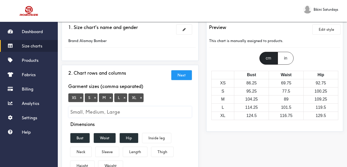
click at [82, 97] on button "×" at bounding box center [80, 98] width 5 height 5
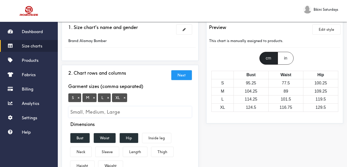
click at [110, 113] on input "Small, Medium, Large" at bounding box center [129, 112] width 123 height 12
type input "2xl"
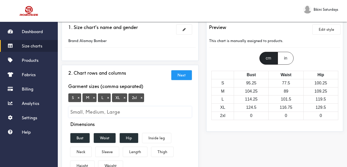
click at [111, 111] on input "Small, Medium, Large" at bounding box center [129, 112] width 123 height 12
type input "3xl"
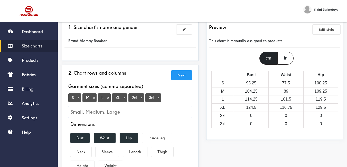
scroll to position [51, 0]
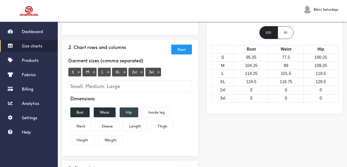
click at [129, 112] on button "Hip" at bounding box center [129, 113] width 18 height 10
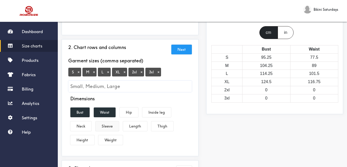
click at [109, 126] on button "Sleeve" at bounding box center [107, 126] width 23 height 10
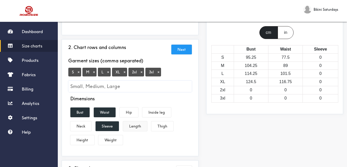
click at [135, 126] on button "Length" at bounding box center [135, 126] width 24 height 10
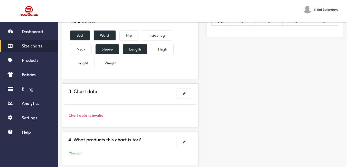
scroll to position [154, 0]
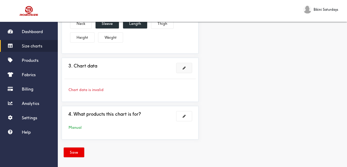
click at [185, 66] on span at bounding box center [184, 68] width 3 height 4
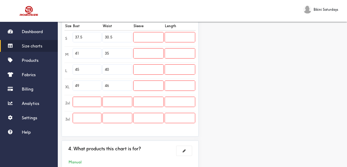
scroll to position [103, 0]
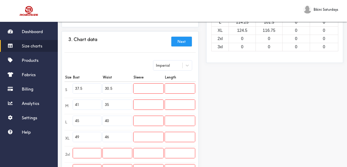
drag, startPoint x: 83, startPoint y: 89, endPoint x: 71, endPoint y: 85, distance: 12.9
click at [71, 85] on tr "S 37.5 30.5" at bounding box center [129, 90] width 131 height 16
paste input "41.3"
type input "41.3"
drag, startPoint x: 68, startPoint y: 106, endPoint x: 65, endPoint y: 105, distance: 2.8
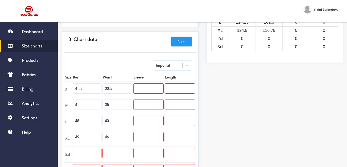
click at [65, 105] on tr "M 41 35" at bounding box center [129, 106] width 131 height 16
paste input "2.9"
type input "42.9"
drag, startPoint x: 83, startPoint y: 120, endPoint x: 69, endPoint y: 119, distance: 13.5
click at [69, 119] on tr "L 45 40" at bounding box center [129, 122] width 131 height 16
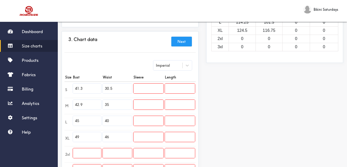
paste input "4."
type input "44.5"
drag, startPoint x: 77, startPoint y: 136, endPoint x: 70, endPoint y: 136, distance: 6.9
click at [70, 136] on tr "XL 49 46" at bounding box center [129, 138] width 131 height 16
paste input "6.1"
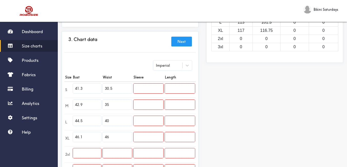
scroll to position [128, 0]
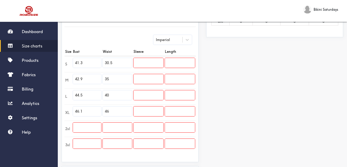
type input "46.1"
click at [87, 128] on input "text" at bounding box center [87, 128] width 28 height 10
click at [88, 123] on input "text" at bounding box center [87, 128] width 28 height 10
paste input "47.6"
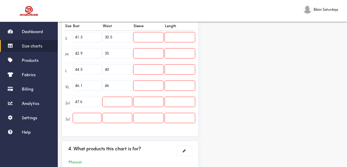
type input "47.6"
click at [82, 119] on input "text" at bounding box center [87, 118] width 28 height 10
paste input "49.2"
type input "49.2"
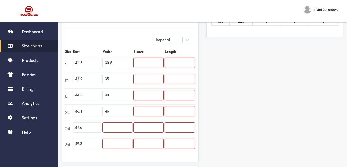
drag, startPoint x: 109, startPoint y: 64, endPoint x: 102, endPoint y: 63, distance: 7.5
click at [102, 63] on tr "S 41.3 30.5" at bounding box center [129, 64] width 131 height 16
paste input "41.3"
type input "41.3"
drag, startPoint x: 111, startPoint y: 76, endPoint x: 103, endPoint y: 75, distance: 8.9
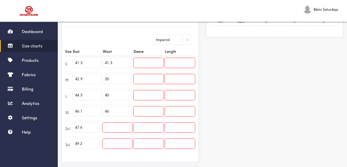
click at [103, 75] on input "35" at bounding box center [117, 79] width 29 height 10
paste input "42.9"
type input "42.9"
click at [100, 95] on tr "L 44.5 40" at bounding box center [129, 96] width 131 height 16
paste input "4.5"
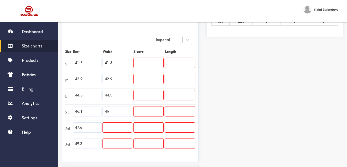
type input "44.5"
click at [115, 123] on input "text" at bounding box center [117, 128] width 29 height 10
paste input "46.1"
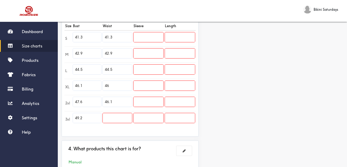
type input "46.1"
click at [124, 119] on input "text" at bounding box center [117, 118] width 29 height 10
paste input "47.6"
drag, startPoint x: 114, startPoint y: 118, endPoint x: 103, endPoint y: 118, distance: 11.3
click at [103, 118] on input "47.6" at bounding box center [117, 118] width 29 height 10
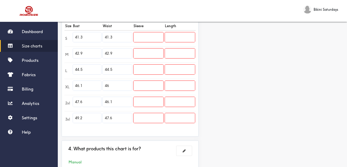
paste input "9.2"
type input "49.2"
drag, startPoint x: 114, startPoint y: 102, endPoint x: 96, endPoint y: 101, distance: 18.8
click at [96, 101] on tr "2xl 47.6 46.1" at bounding box center [129, 103] width 131 height 16
paste input "7.6"
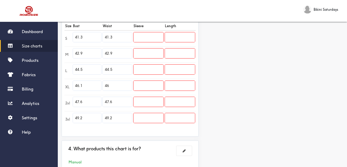
type input "47.6"
drag, startPoint x: 113, startPoint y: 85, endPoint x: 103, endPoint y: 85, distance: 9.8
click at [103, 85] on input "46" at bounding box center [117, 86] width 29 height 10
paste input ".1"
type input "46.1"
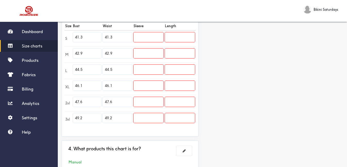
click at [150, 37] on input "text" at bounding box center [149, 37] width 30 height 10
paste input "23.6"
type input "23.6"
click at [155, 53] on input "text" at bounding box center [149, 54] width 30 height 10
paste input "24.0"
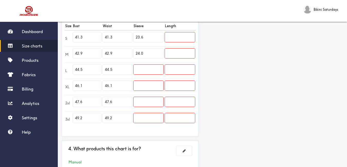
type input "24.0"
click at [157, 72] on input "text" at bounding box center [149, 70] width 30 height 10
paste input "24.4"
type input "24.4"
click at [160, 85] on input "text" at bounding box center [149, 86] width 30 height 10
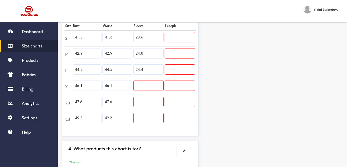
paste input "24.8"
type input "24.8"
click at [158, 102] on input "text" at bounding box center [149, 102] width 30 height 10
paste input "25.2"
type input "25.2"
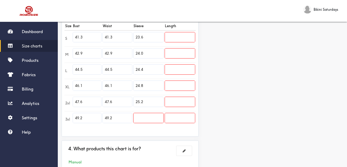
click at [153, 115] on input "text" at bounding box center [149, 118] width 30 height 10
paste
type input "25.6"
click at [169, 36] on input "text" at bounding box center [180, 37] width 30 height 10
type input "20.5"
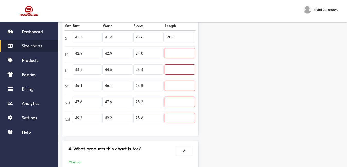
click at [176, 52] on input "text" at bounding box center [180, 54] width 30 height 10
type input "20.9"
click at [177, 68] on input "text" at bounding box center [180, 70] width 30 height 10
type input "21.3"
click at [186, 89] on input "text" at bounding box center [180, 86] width 30 height 10
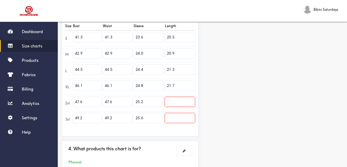
type input "21.7"
click at [187, 104] on input "text" at bounding box center [180, 102] width 30 height 10
click at [189, 100] on input "text" at bounding box center [180, 102] width 30 height 10
type input "22.0"
click at [180, 118] on input "text" at bounding box center [180, 118] width 30 height 10
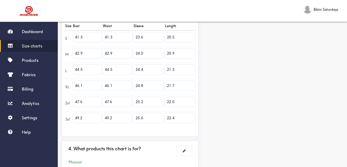
type input "22.4"
click at [240, 117] on div "Preview Edit style This chart is manually assigned to products. cm in Bust Wais…" at bounding box center [274, 35] width 145 height 288
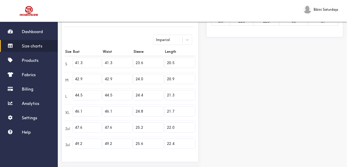
scroll to position [191, 0]
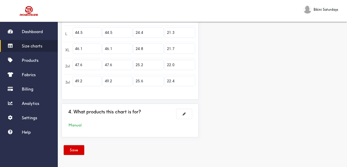
click at [84, 149] on button "Save" at bounding box center [74, 150] width 21 height 10
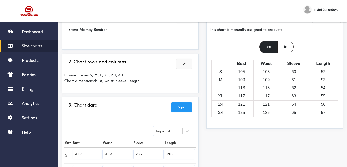
scroll to position [0, 0]
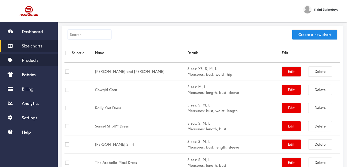
click at [37, 61] on span "Products" at bounding box center [30, 60] width 17 height 5
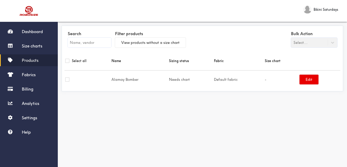
click at [92, 39] on input "text" at bounding box center [89, 43] width 43 height 10
type input "Alamay Bomber"
click at [313, 79] on button "Edit" at bounding box center [308, 80] width 19 height 10
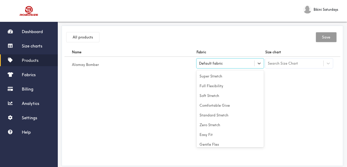
click at [243, 67] on div "Default fabric" at bounding box center [230, 64] width 68 height 10
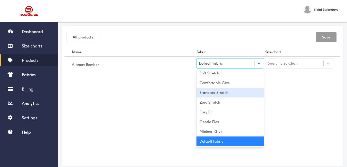
click at [230, 95] on div "Standard Stretch" at bounding box center [230, 93] width 68 height 10
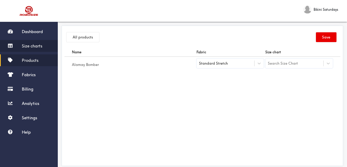
click at [24, 46] on span "Size charts" at bounding box center [32, 45] width 21 height 5
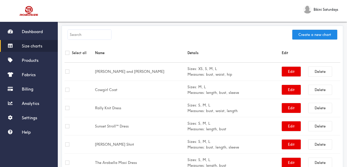
click at [84, 33] on input "text" at bounding box center [89, 35] width 43 height 10
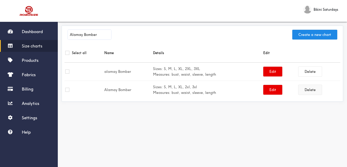
type input "Alamay Bomber"
click at [309, 90] on button "Delete" at bounding box center [309, 90] width 23 height 10
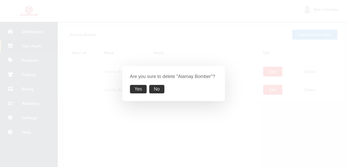
click at [140, 90] on button "Yes" at bounding box center [138, 89] width 17 height 8
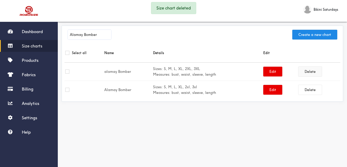
click at [311, 73] on button "Delete" at bounding box center [309, 72] width 23 height 10
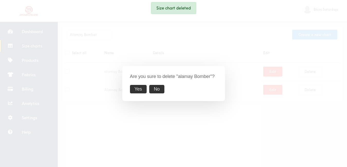
click at [140, 93] on button "Yes" at bounding box center [138, 89] width 17 height 8
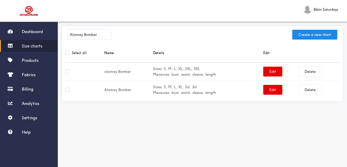
click at [316, 60] on th "Edit" at bounding box center [301, 52] width 78 height 19
click at [310, 70] on button "Delete" at bounding box center [309, 72] width 23 height 10
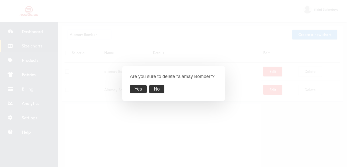
click at [136, 91] on button "Yes" at bounding box center [138, 89] width 17 height 8
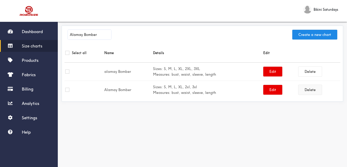
click at [315, 92] on button "Delete" at bounding box center [309, 90] width 23 height 10
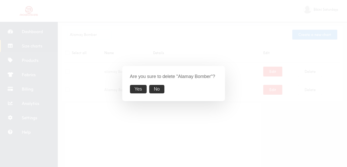
drag, startPoint x: 135, startPoint y: 90, endPoint x: 134, endPoint y: 94, distance: 4.5
click at [136, 90] on button "Yes" at bounding box center [138, 89] width 17 height 8
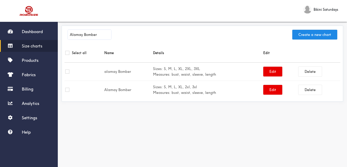
click at [158, 116] on div "Alamay Bomber Create a new chart Select all Name Details Edit alamay Bomber Siz…" at bounding box center [202, 96] width 289 height 154
click at [30, 45] on span "Size charts" at bounding box center [32, 45] width 21 height 5
click at [310, 36] on button "Create a new chart" at bounding box center [314, 35] width 45 height 10
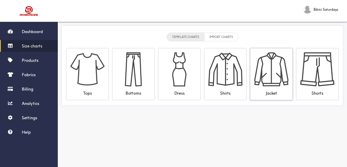
click at [267, 80] on img at bounding box center [271, 69] width 34 height 34
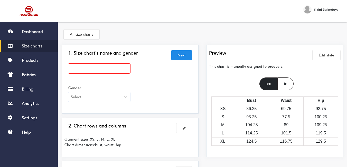
click at [99, 68] on input "text" at bounding box center [99, 69] width 62 height 10
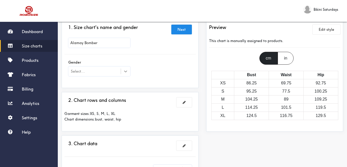
type input "Alamay Bomber"
click at [125, 73] on icon at bounding box center [125, 71] width 5 height 5
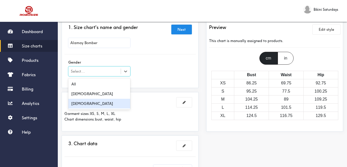
click at [89, 105] on div "Female" at bounding box center [99, 104] width 62 height 10
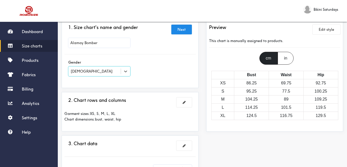
scroll to position [77, 0]
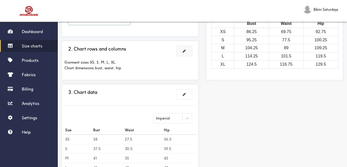
click at [185, 51] on span at bounding box center [184, 51] width 3 height 4
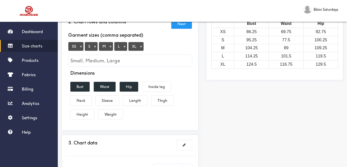
click at [90, 58] on input "Small, Medium, Large" at bounding box center [129, 61] width 123 height 12
click at [82, 45] on button "×" at bounding box center [80, 46] width 5 height 5
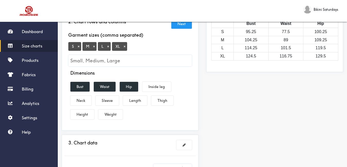
click at [82, 56] on input "Small, Medium, Large" at bounding box center [129, 61] width 123 height 12
type input "2xl"
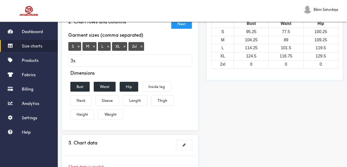
type input "3xl"
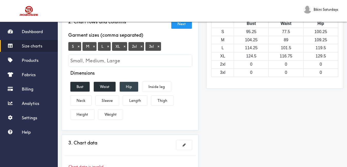
click at [131, 88] on button "Hip" at bounding box center [129, 87] width 18 height 10
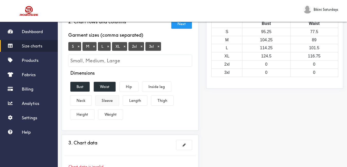
click at [111, 99] on button "Sleeve" at bounding box center [107, 101] width 23 height 10
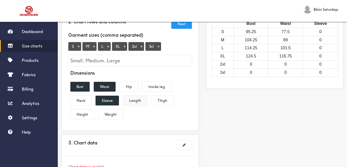
click at [138, 101] on button "Length" at bounding box center [135, 101] width 24 height 10
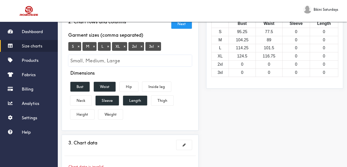
scroll to position [128, 0]
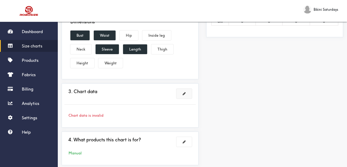
click at [184, 98] on button at bounding box center [183, 94] width 15 height 10
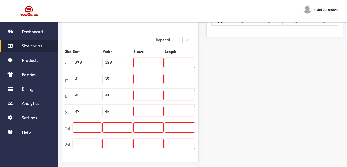
drag, startPoint x: 93, startPoint y: 62, endPoint x: 75, endPoint y: 64, distance: 18.3
click at [75, 64] on input "37.5" at bounding box center [87, 63] width 28 height 10
type input "41.3"
drag, startPoint x: 83, startPoint y: 79, endPoint x: 70, endPoint y: 79, distance: 13.9
click at [70, 79] on tr "M 41 35" at bounding box center [129, 80] width 131 height 16
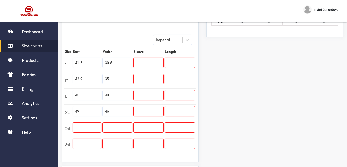
type input "42.9"
drag, startPoint x: 81, startPoint y: 92, endPoint x: 60, endPoint y: 92, distance: 21.1
click at [63, 94] on div "3. Chart data Next Imperial Size Bust Waist Sleeve Length S 41.3 30.5 M 42.9 35…" at bounding box center [130, 84] width 137 height 157
type input "44.5"
drag, startPoint x: 74, startPoint y: 111, endPoint x: 72, endPoint y: 111, distance: 2.6
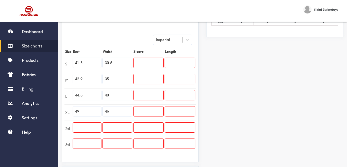
click at [72, 111] on tr "XL 49 46" at bounding box center [129, 112] width 131 height 16
type input "46.1"
click at [84, 123] on input "text" at bounding box center [87, 128] width 28 height 10
type input "47.6"
click at [85, 144] on input "text" at bounding box center [87, 144] width 28 height 10
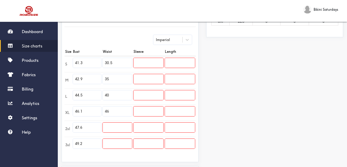
type input "49.2"
drag, startPoint x: 118, startPoint y: 64, endPoint x: 103, endPoint y: 65, distance: 15.0
click at [103, 65] on input "30.5" at bounding box center [117, 63] width 29 height 10
type input "41.3"
drag, startPoint x: 118, startPoint y: 79, endPoint x: 104, endPoint y: 79, distance: 13.4
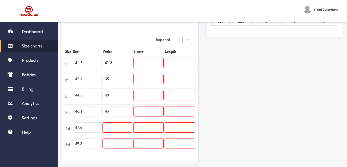
click at [104, 79] on input "35" at bounding box center [117, 79] width 29 height 10
type input "42.9"
drag, startPoint x: 114, startPoint y: 91, endPoint x: 105, endPoint y: 91, distance: 9.0
click at [103, 92] on input "40" at bounding box center [117, 95] width 29 height 10
type input "44.5"
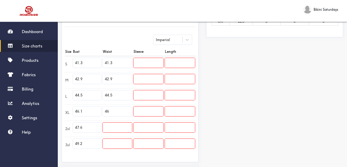
drag, startPoint x: 114, startPoint y: 108, endPoint x: 106, endPoint y: 109, distance: 8.7
click at [106, 109] on input "46" at bounding box center [117, 112] width 29 height 10
type input "46.1"
click at [114, 123] on input "text" at bounding box center [117, 128] width 29 height 10
type input "47.6"
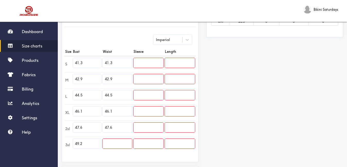
click at [116, 145] on input "text" at bounding box center [117, 144] width 29 height 10
type input "49.2"
click at [149, 61] on input "text" at bounding box center [149, 63] width 30 height 10
type input "7.9"
click at [156, 77] on input "text" at bounding box center [149, 79] width 30 height 10
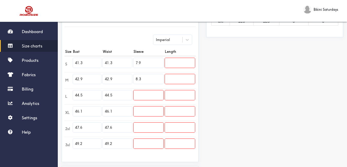
type input "8.3"
click at [154, 92] on input "text" at bounding box center [149, 95] width 30 height 10
type input "8.7"
click at [156, 108] on input "text" at bounding box center [149, 112] width 30 height 10
type input "9.1"
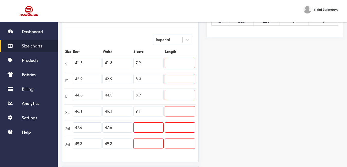
click at [150, 127] on input "text" at bounding box center [149, 128] width 30 height 10
type input "9.4"
click at [151, 146] on input "text" at bounding box center [149, 144] width 30 height 10
type input "9.8"
drag, startPoint x: 140, startPoint y: 61, endPoint x: 131, endPoint y: 58, distance: 10.3
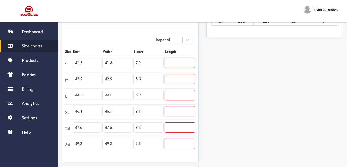
click at [131, 58] on tr "S 41.3 41.3 7.9" at bounding box center [129, 64] width 131 height 16
drag, startPoint x: 141, startPoint y: 63, endPoint x: 131, endPoint y: 60, distance: 10.6
click at [131, 60] on tr "S 41.3 41.3 3.6" at bounding box center [129, 64] width 131 height 16
type input "23.6"
drag, startPoint x: 145, startPoint y: 81, endPoint x: 134, endPoint y: 77, distance: 11.7
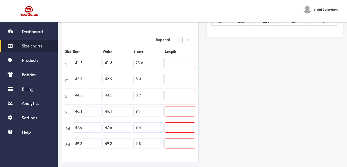
click at [134, 77] on input "8.3" at bounding box center [149, 79] width 30 height 10
type input "24.0"
drag, startPoint x: 143, startPoint y: 96, endPoint x: 132, endPoint y: 91, distance: 12.0
click at [132, 91] on tr "L 44.5 44.5 8.7" at bounding box center [129, 96] width 131 height 16
type input "24.4"
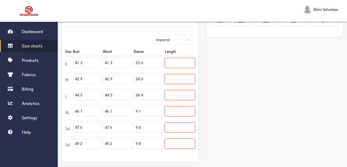
drag, startPoint x: 144, startPoint y: 113, endPoint x: 132, endPoint y: 110, distance: 12.3
click at [132, 110] on tr "XL 46.1 46.1 9.1" at bounding box center [129, 112] width 131 height 16
type input "24.8"
click at [135, 128] on input "9.4" at bounding box center [149, 128] width 30 height 10
type input "25.2"
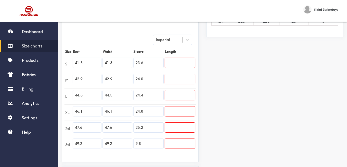
drag, startPoint x: 144, startPoint y: 144, endPoint x: 136, endPoint y: 142, distance: 7.8
click at [136, 142] on input "9.8" at bounding box center [149, 144] width 30 height 10
type input "25.6"
click at [181, 65] on input "text" at bounding box center [180, 63] width 30 height 10
type input "20.5"
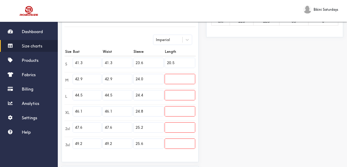
click at [182, 78] on input "text" at bounding box center [180, 79] width 30 height 10
type input "20.9"
click at [174, 91] on input "text" at bounding box center [180, 95] width 30 height 10
type input "21.3"
click at [183, 111] on input "text" at bounding box center [180, 112] width 30 height 10
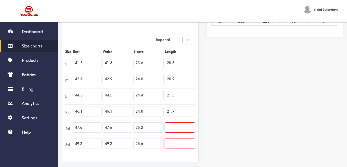
type input "21.7"
click at [184, 129] on input "text" at bounding box center [180, 128] width 30 height 10
type input "22.0"
click at [180, 145] on input "text" at bounding box center [180, 144] width 30 height 10
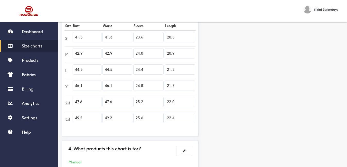
type input "22.4"
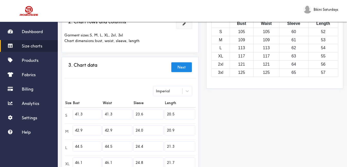
scroll to position [0, 0]
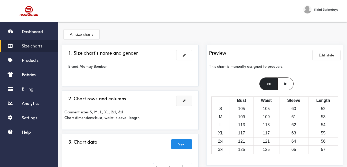
click at [98, 67] on div "Brand: Alamay Bomber" at bounding box center [99, 67] width 70 height 6
click at [188, 55] on button at bounding box center [183, 55] width 15 height 10
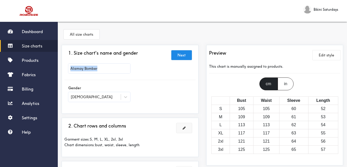
click at [183, 76] on div "Alamay Bomber" at bounding box center [129, 70] width 131 height 20
click at [34, 59] on span "Products" at bounding box center [30, 60] width 17 height 5
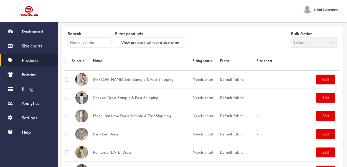
click at [99, 44] on input "text" at bounding box center [89, 43] width 43 height 10
type input "22.4"
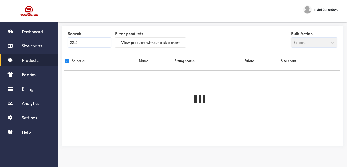
checkbox input "true"
drag, startPoint x: 95, startPoint y: 43, endPoint x: 76, endPoint y: 34, distance: 20.9
click at [65, 39] on div "Search 22.4 Filter products View products without a size chart Bulk Action Sele…" at bounding box center [202, 39] width 276 height 23
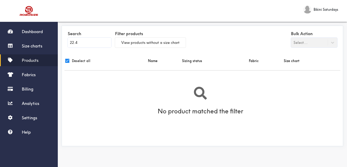
type input "Alamay Bomber"
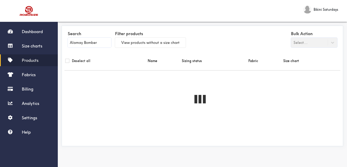
checkbox input "false"
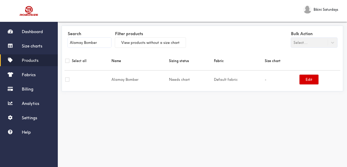
type input "Alamay Bomber"
click at [307, 80] on button "Edit" at bounding box center [308, 80] width 19 height 10
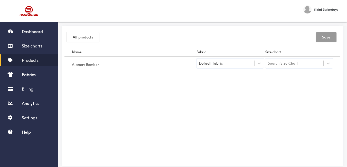
click at [234, 63] on div "Default fabric" at bounding box center [225, 63] width 58 height 5
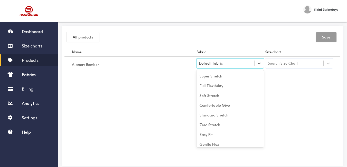
scroll to position [23, 0]
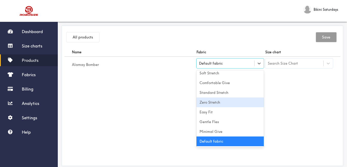
click at [223, 105] on div "Zero Stretch" at bounding box center [230, 103] width 68 height 10
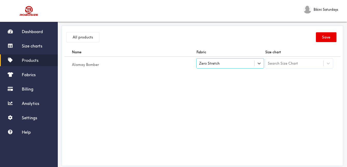
click at [188, 96] on div "Name Fabric Size chart Alamay Bomber option [object Object], selected. Select i…" at bounding box center [202, 106] width 276 height 116
click at [317, 65] on div "Search Size Chart" at bounding box center [294, 63] width 58 height 9
type input "Alamay Bomber"
click at [304, 102] on div "Name Fabric Size chart Alamay Bomber Zero Stretch 0 results available for searc…" at bounding box center [202, 106] width 276 height 116
click at [39, 45] on span "Size charts" at bounding box center [32, 45] width 21 height 5
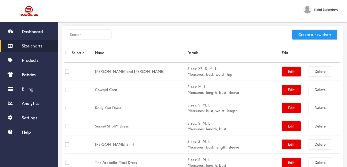
click at [305, 34] on button "Create a new chart" at bounding box center [314, 35] width 45 height 10
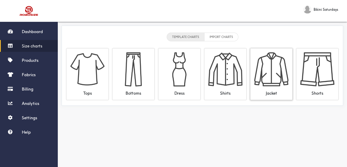
click at [262, 79] on img at bounding box center [271, 69] width 34 height 34
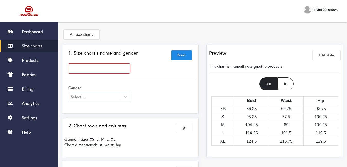
click at [120, 63] on div at bounding box center [129, 70] width 131 height 20
click at [118, 68] on input "text" at bounding box center [99, 69] width 62 height 10
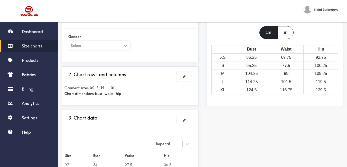
type input "Alamay Bomber"
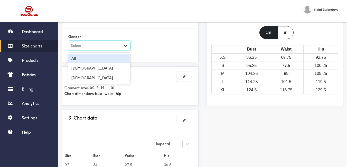
click at [124, 46] on icon at bounding box center [125, 45] width 5 height 5
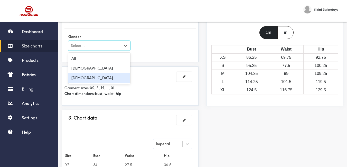
click at [91, 80] on div "Female" at bounding box center [99, 78] width 62 height 10
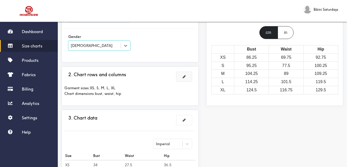
click at [185, 77] on span at bounding box center [184, 77] width 3 height 4
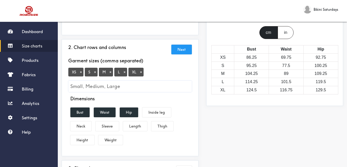
click at [82, 73] on button "×" at bounding box center [80, 72] width 5 height 5
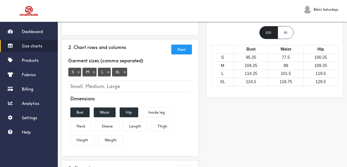
click at [88, 85] on input "Small, Medium, Large" at bounding box center [129, 87] width 123 height 12
type input "2xl"
click at [111, 84] on input "Small, Medium, Large" at bounding box center [129, 87] width 123 height 12
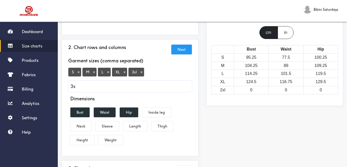
type input "3xl"
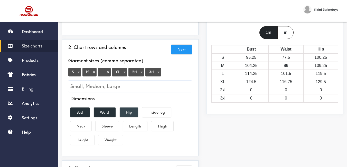
click at [124, 112] on button "Hip" at bounding box center [129, 113] width 18 height 10
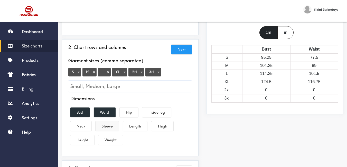
click at [109, 128] on button "Sleeve" at bounding box center [107, 126] width 23 height 10
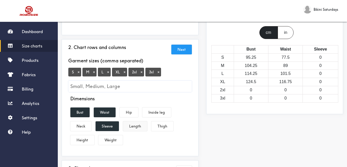
click at [133, 128] on button "Length" at bounding box center [135, 126] width 24 height 10
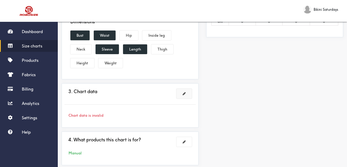
click at [185, 95] on span at bounding box center [184, 94] width 3 height 4
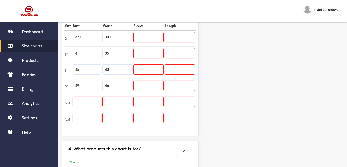
scroll to position [128, 0]
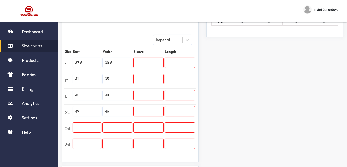
click at [70, 61] on tr "S 37.5 30.5" at bounding box center [129, 64] width 131 height 16
type input "41.3"
drag, startPoint x: 74, startPoint y: 80, endPoint x: 70, endPoint y: 79, distance: 4.5
click at [70, 79] on tr "M 41 35" at bounding box center [129, 80] width 131 height 16
type input "42.9"
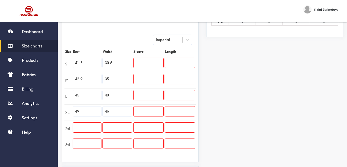
drag, startPoint x: 83, startPoint y: 94, endPoint x: 70, endPoint y: 95, distance: 12.9
click at [70, 95] on tr "L 45 40" at bounding box center [129, 96] width 131 height 16
type input "44.5"
drag, startPoint x: 85, startPoint y: 108, endPoint x: 70, endPoint y: 110, distance: 15.1
click at [70, 110] on tr "XL 49 46" at bounding box center [129, 112] width 131 height 16
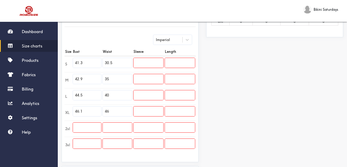
type input "46.1"
click at [92, 128] on input "text" at bounding box center [87, 128] width 28 height 10
type input "47.6"
click at [87, 147] on input "text" at bounding box center [87, 144] width 28 height 10
type input "49.2"
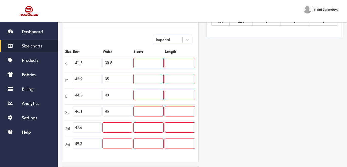
drag, startPoint x: 118, startPoint y: 63, endPoint x: 103, endPoint y: 62, distance: 15.5
click at [103, 62] on input "30.5" at bounding box center [117, 63] width 29 height 10
type input "41.3"
drag, startPoint x: 124, startPoint y: 81, endPoint x: 107, endPoint y: 80, distance: 17.5
click at [107, 80] on input "35" at bounding box center [117, 79] width 29 height 10
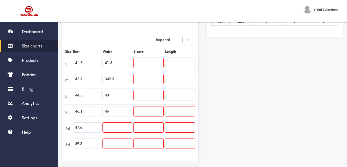
drag, startPoint x: 119, startPoint y: 77, endPoint x: 101, endPoint y: 77, distance: 17.7
click at [101, 77] on tr "M 42.9 342.9" at bounding box center [129, 80] width 131 height 16
type input "42.9"
click at [102, 97] on td "40" at bounding box center [117, 96] width 31 height 16
type input "44.5"
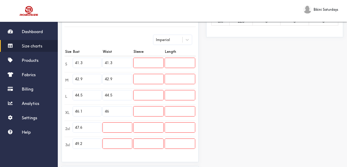
drag, startPoint x: 109, startPoint y: 112, endPoint x: 102, endPoint y: 112, distance: 7.5
click at [102, 112] on td "46" at bounding box center [117, 112] width 31 height 16
type input "46.1"
click at [121, 125] on input "text" at bounding box center [117, 128] width 29 height 10
type input "47.6"
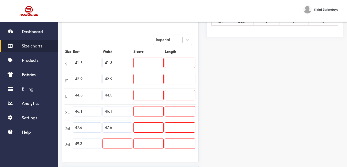
click at [121, 140] on input "text" at bounding box center [117, 144] width 29 height 10
type input "49.2"
click at [145, 59] on input "text" at bounding box center [149, 63] width 30 height 10
type input "23.6"
click at [150, 78] on input "text" at bounding box center [149, 79] width 30 height 10
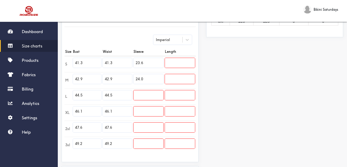
type input "24.0"
drag, startPoint x: 133, startPoint y: 89, endPoint x: 140, endPoint y: 93, distance: 7.5
click at [134, 89] on td at bounding box center [148, 96] width 31 height 16
click at [140, 93] on input "text" at bounding box center [149, 95] width 30 height 10
type input "24.4"
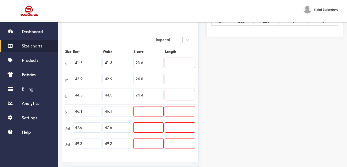
click at [157, 112] on input "text" at bounding box center [149, 112] width 30 height 10
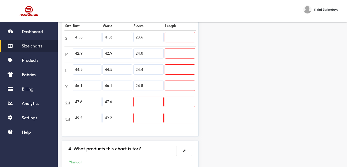
type input "24.8"
click at [146, 102] on input "text" at bounding box center [149, 102] width 30 height 10
type input "25.2"
click at [154, 114] on input "text" at bounding box center [149, 118] width 30 height 10
type input "25.6"
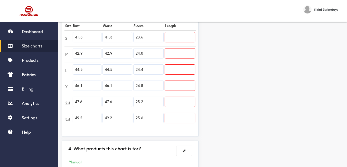
click at [181, 36] on input "text" at bounding box center [180, 37] width 30 height 10
type input "20.5"
click at [182, 52] on input "text" at bounding box center [180, 54] width 30 height 10
type input "20.9"
click at [187, 72] on input "text" at bounding box center [180, 70] width 30 height 10
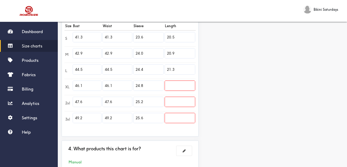
type input "21.3"
click at [183, 91] on td at bounding box center [180, 87] width 32 height 16
click at [183, 89] on input "text" at bounding box center [180, 86] width 30 height 10
type input "21.7"
click at [177, 104] on input "text" at bounding box center [180, 102] width 30 height 10
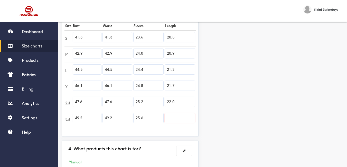
type input "22.0"
click at [176, 113] on td at bounding box center [180, 119] width 32 height 16
click at [178, 118] on input "text" at bounding box center [180, 118] width 30 height 10
type input "22.4"
click at [234, 119] on div "Preview Edit style This chart is manually assigned to products. cm in Bust Wais…" at bounding box center [274, 35] width 145 height 288
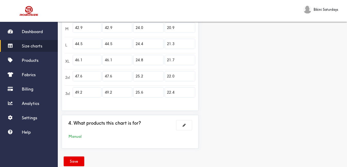
scroll to position [191, 0]
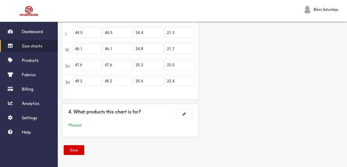
click at [83, 152] on button "Save" at bounding box center [74, 150] width 21 height 10
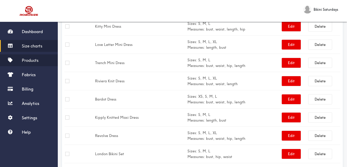
click at [33, 60] on span "Products" at bounding box center [30, 60] width 17 height 5
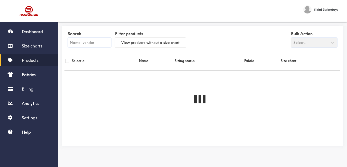
click at [92, 44] on input "text" at bounding box center [89, 43] width 43 height 10
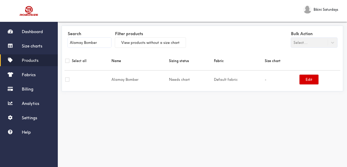
type input "Alamay Bomber"
click at [315, 79] on button "Edit" at bounding box center [308, 80] width 19 height 10
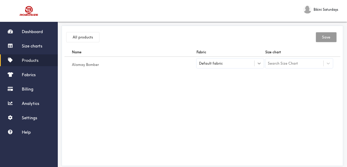
click at [258, 63] on icon at bounding box center [259, 64] width 3 height 2
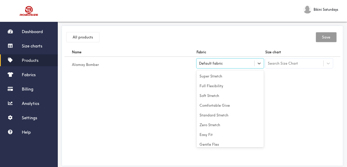
scroll to position [23, 0]
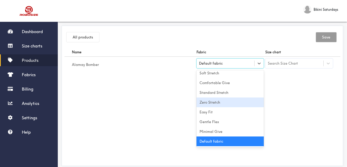
click at [215, 102] on div "Zero Stretch" at bounding box center [230, 103] width 68 height 10
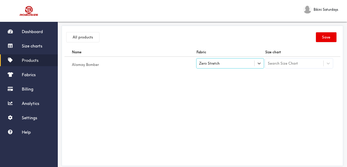
click at [269, 102] on div "Name Fabric Size chart Alamay Bomber option [object Object], selected. Select i…" at bounding box center [202, 106] width 276 height 116
click at [310, 64] on div "Search Size Chart" at bounding box center [294, 63] width 58 height 9
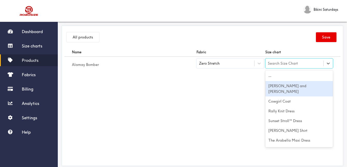
type input "Alamay Bomber"
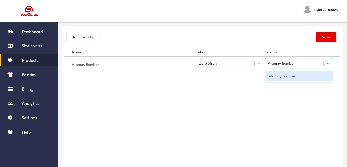
click at [286, 78] on div "Alamay Bomber" at bounding box center [299, 76] width 68 height 10
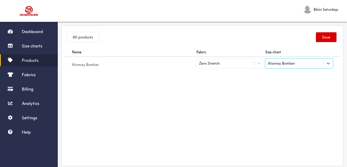
click at [327, 37] on button "Save" at bounding box center [326, 37] width 21 height 10
click at [33, 58] on link "Products" at bounding box center [29, 60] width 58 height 12
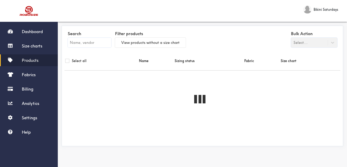
click at [96, 40] on input "text" at bounding box center [89, 43] width 43 height 10
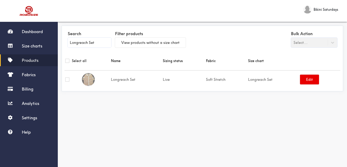
type input "Longreach Set"
click at [40, 46] on span "Size charts" at bounding box center [32, 45] width 21 height 5
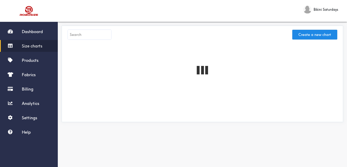
click at [98, 37] on input "text" at bounding box center [89, 35] width 43 height 10
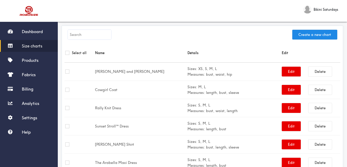
click at [91, 33] on input "text" at bounding box center [89, 35] width 43 height 10
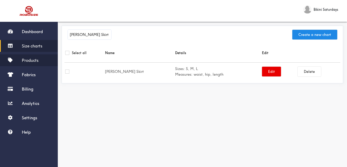
type input "Kendall Skirt"
click at [40, 60] on link "Products" at bounding box center [29, 60] width 58 height 12
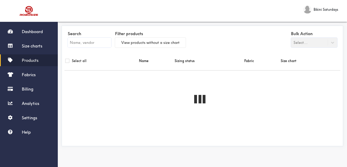
click at [81, 42] on input "text" at bounding box center [89, 43] width 43 height 10
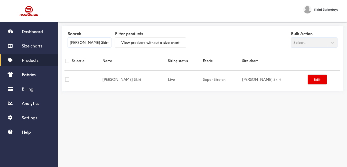
click at [95, 42] on input "Kendall Skirt" at bounding box center [89, 43] width 43 height 10
click at [37, 57] on link "Products" at bounding box center [29, 60] width 58 height 12
click at [93, 41] on input "Cheri Dress" at bounding box center [89, 43] width 43 height 10
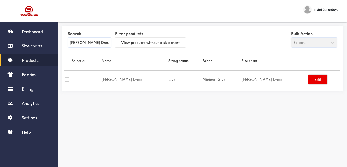
click at [93, 42] on input "Cheri Dress" at bounding box center [89, 43] width 43 height 10
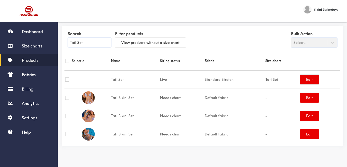
click at [100, 39] on input "Tati Set" at bounding box center [89, 43] width 43 height 10
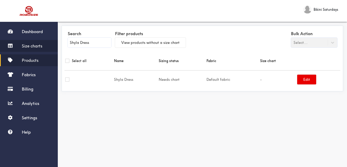
click at [39, 44] on span "Size charts" at bounding box center [32, 45] width 21 height 5
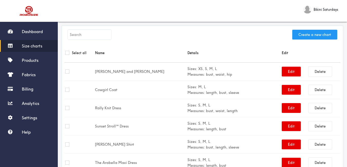
click at [302, 35] on button "Create a new chart" at bounding box center [314, 35] width 45 height 10
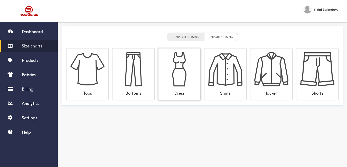
click at [177, 67] on img at bounding box center [179, 69] width 34 height 34
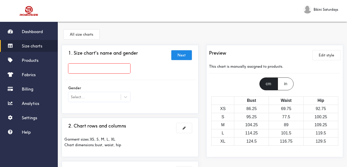
click at [107, 69] on input "text" at bounding box center [99, 69] width 62 height 10
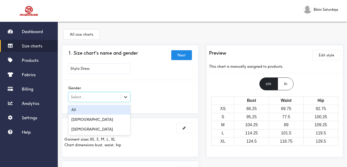
click at [123, 100] on div at bounding box center [125, 96] width 9 height 9
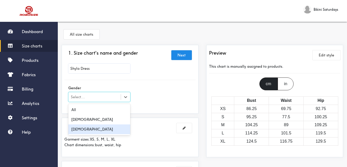
click at [103, 131] on div "Female" at bounding box center [99, 130] width 62 height 10
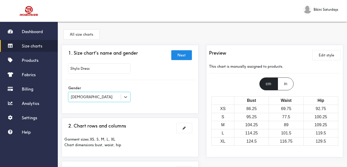
scroll to position [26, 0]
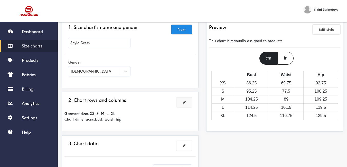
click at [184, 102] on span at bounding box center [184, 103] width 3 height 4
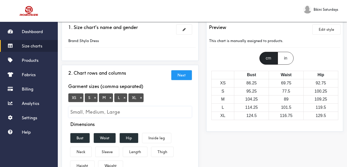
click at [82, 98] on button "×" at bounding box center [80, 98] width 5 height 5
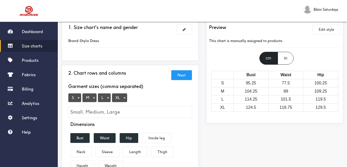
click at [125, 99] on button "×" at bounding box center [124, 98] width 5 height 5
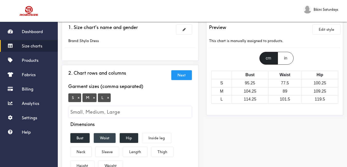
drag, startPoint x: 84, startPoint y: 138, endPoint x: 104, endPoint y: 140, distance: 19.6
click at [88, 138] on button "Bust" at bounding box center [79, 138] width 19 height 10
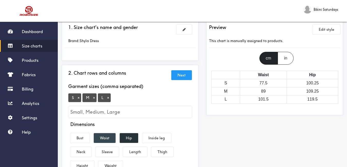
drag, startPoint x: 105, startPoint y: 139, endPoint x: 112, endPoint y: 141, distance: 6.7
click at [106, 140] on button "Waist" at bounding box center [105, 138] width 22 height 10
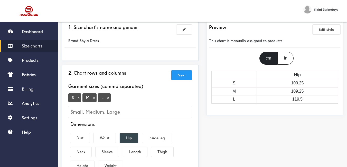
click at [127, 139] on button "Hip" at bounding box center [129, 138] width 18 height 10
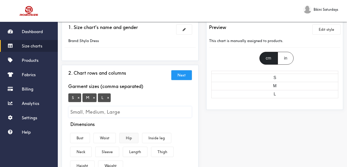
drag, startPoint x: 109, startPoint y: 137, endPoint x: 125, endPoint y: 137, distance: 15.4
click at [109, 137] on button "Waist" at bounding box center [105, 138] width 22 height 10
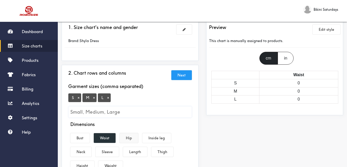
drag, startPoint x: 125, startPoint y: 137, endPoint x: 139, endPoint y: 160, distance: 27.2
click at [125, 137] on button "Hip" at bounding box center [129, 138] width 18 height 10
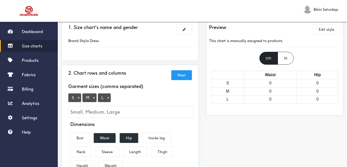
click at [139, 160] on div "Dimensions Bust Waist Hip Inside leg Neck Sleeve Length Thigh Height Weight" at bounding box center [129, 147] width 131 height 51
drag, startPoint x: 136, startPoint y: 152, endPoint x: 138, endPoint y: 151, distance: 2.6
click at [136, 151] on button "Length" at bounding box center [135, 152] width 24 height 10
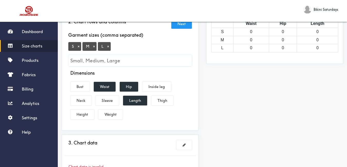
scroll to position [103, 0]
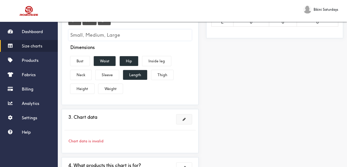
click at [182, 118] on button at bounding box center [183, 120] width 15 height 10
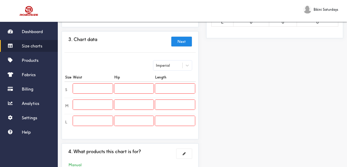
click at [105, 87] on input "text" at bounding box center [93, 89] width 40 height 10
click at [99, 110] on td at bounding box center [92, 106] width 41 height 16
click at [98, 106] on input "text" at bounding box center [93, 105] width 40 height 10
click at [101, 121] on input "text" at bounding box center [93, 121] width 40 height 10
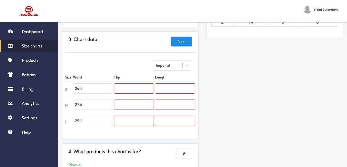
click at [129, 89] on input "text" at bounding box center [133, 89] width 39 height 10
click at [146, 106] on input "text" at bounding box center [133, 105] width 39 height 10
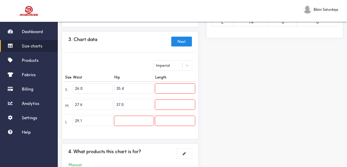
click at [128, 119] on input "text" at bounding box center [133, 121] width 39 height 10
click at [182, 87] on input "text" at bounding box center [175, 89] width 40 height 10
drag, startPoint x: 182, startPoint y: 102, endPoint x: 184, endPoint y: 104, distance: 3.6
click at [183, 103] on input "text" at bounding box center [175, 105] width 40 height 10
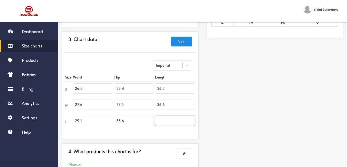
click at [176, 119] on input "text" at bounding box center [175, 121] width 40 height 10
drag, startPoint x: 223, startPoint y: 110, endPoint x: 209, endPoint y: 104, distance: 15.8
click at [224, 110] on div "Preview Edit style This chart is manually assigned to products. cm in Waist Hip…" at bounding box center [274, 61] width 145 height 239
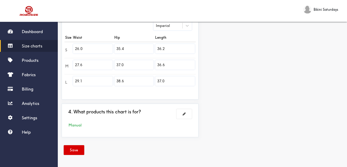
click at [79, 149] on button "Save" at bounding box center [74, 150] width 21 height 10
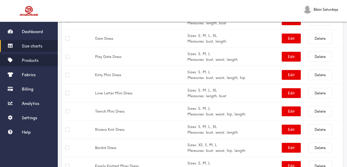
click at [37, 62] on span "Products" at bounding box center [30, 60] width 17 height 5
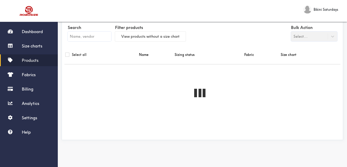
click at [95, 38] on input "text" at bounding box center [89, 37] width 43 height 10
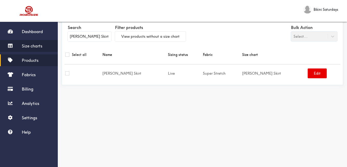
click at [33, 48] on span "Size charts" at bounding box center [32, 45] width 21 height 5
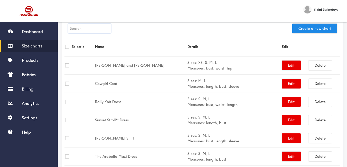
click at [85, 39] on th "Select all" at bounding box center [79, 46] width 30 height 19
click at [81, 27] on input "text" at bounding box center [89, 29] width 43 height 10
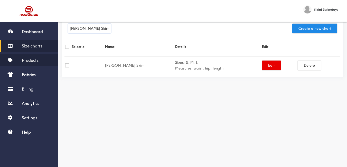
click at [36, 59] on span "Products" at bounding box center [30, 60] width 17 height 5
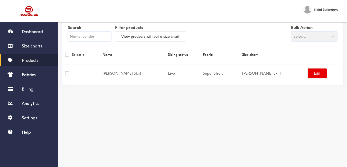
click at [78, 37] on input "text" at bounding box center [89, 37] width 43 height 10
click at [153, 79] on td "Kendall Skirt" at bounding box center [134, 73] width 65 height 18
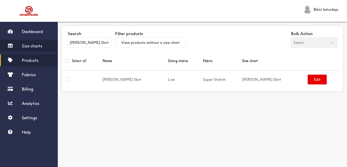
click at [26, 48] on span "Size charts" at bounding box center [32, 45] width 21 height 5
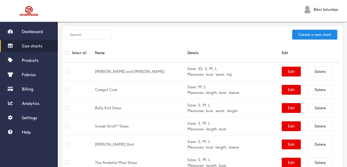
click at [92, 32] on input "text" at bounding box center [89, 35] width 43 height 10
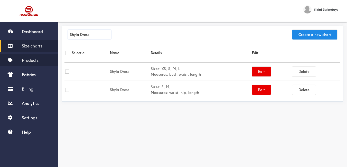
click at [36, 59] on span "Products" at bounding box center [30, 60] width 17 height 5
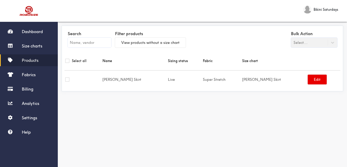
click at [78, 46] on input "text" at bounding box center [89, 43] width 43 height 10
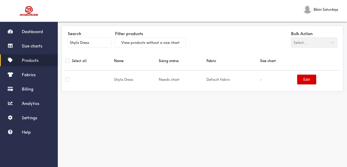
click at [309, 83] on button "Edit" at bounding box center [306, 80] width 19 height 10
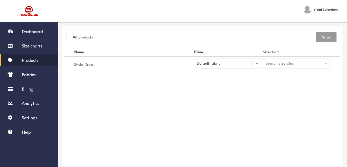
click at [256, 65] on icon at bounding box center [256, 63] width 5 height 5
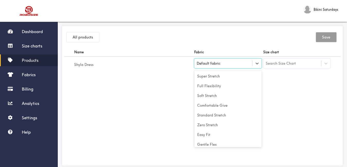
scroll to position [23, 0]
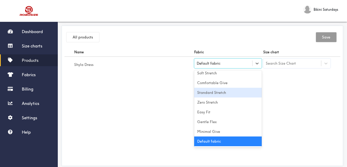
click at [220, 93] on div "Standard Stretch" at bounding box center [228, 93] width 68 height 10
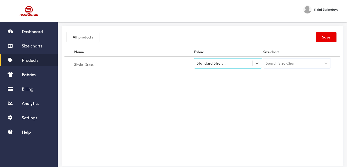
click at [318, 65] on div "Search Size Chart" at bounding box center [292, 63] width 58 height 9
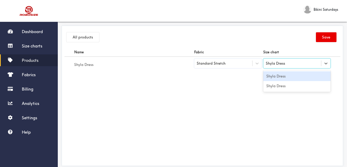
click at [290, 74] on div "Shyla Dress" at bounding box center [297, 76] width 68 height 10
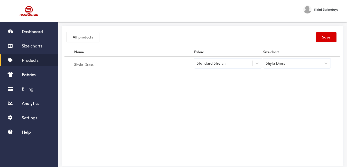
click at [325, 40] on button "Save" at bounding box center [326, 37] width 21 height 10
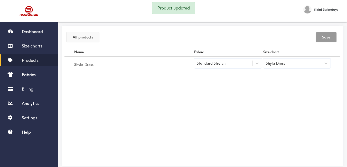
click at [85, 40] on button "All products" at bounding box center [82, 37] width 33 height 10
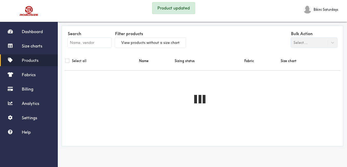
click at [85, 39] on input "text" at bounding box center [89, 43] width 43 height 10
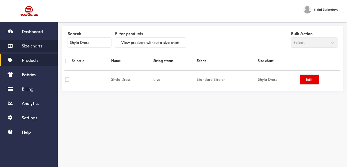
click at [41, 48] on link "Size charts" at bounding box center [29, 46] width 58 height 12
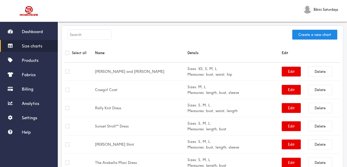
click at [92, 38] on input "text" at bounding box center [89, 35] width 43 height 10
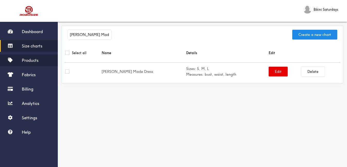
click at [30, 65] on link "Products" at bounding box center [29, 60] width 58 height 12
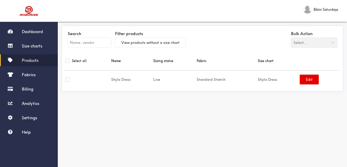
click at [87, 44] on input "text" at bounding box center [89, 43] width 43 height 10
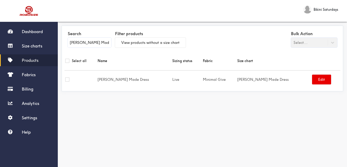
click at [33, 61] on span "Products" at bounding box center [30, 60] width 17 height 5
click at [90, 42] on input "Chloe Made Dress" at bounding box center [89, 43] width 43 height 10
click at [92, 42] on input "Chloe Made Dress" at bounding box center [89, 43] width 43 height 10
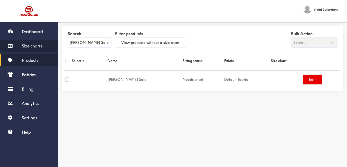
click at [41, 47] on span "Size charts" at bounding box center [32, 45] width 21 height 5
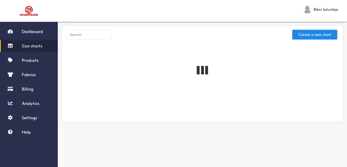
click at [98, 34] on input "text" at bounding box center [89, 35] width 43 height 10
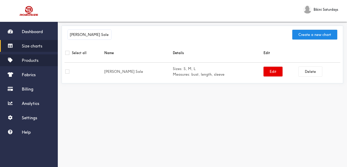
click at [35, 61] on span "Products" at bounding box center [30, 60] width 17 height 5
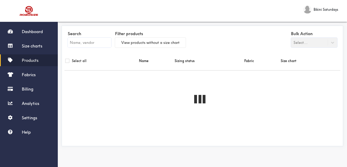
click at [102, 45] on input "text" at bounding box center [89, 43] width 43 height 10
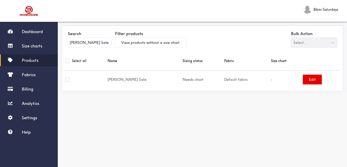
click at [86, 39] on input "Mimi Dress Sale" at bounding box center [89, 43] width 43 height 10
click at [90, 42] on input "Mimi Dress Sale" at bounding box center [89, 43] width 43 height 10
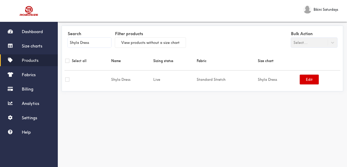
click at [310, 81] on button "Edit" at bounding box center [309, 80] width 19 height 10
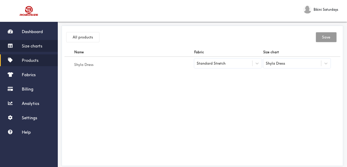
click at [36, 43] on span "Size charts" at bounding box center [32, 45] width 21 height 5
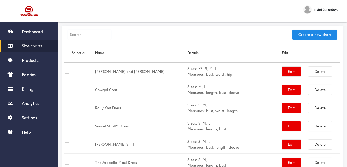
click at [87, 36] on input "text" at bounding box center [89, 35] width 43 height 10
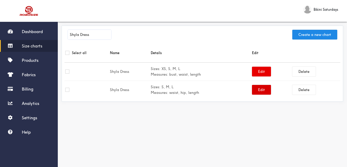
click at [263, 92] on button "Edit" at bounding box center [261, 90] width 19 height 10
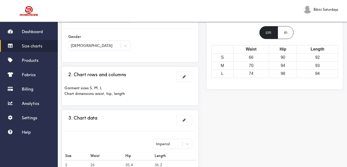
scroll to position [77, 0]
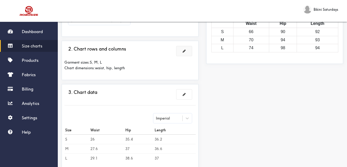
click at [183, 50] on span at bounding box center [184, 51] width 3 height 4
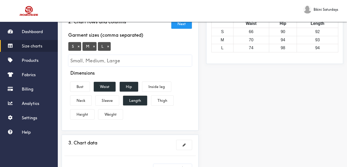
click at [82, 59] on input "Small, Medium, Large" at bounding box center [129, 61] width 123 height 12
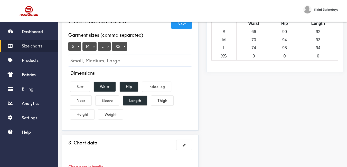
click at [79, 48] on button "×" at bounding box center [78, 46] width 5 height 5
click at [79, 48] on button "×" at bounding box center [79, 46] width 5 height 5
click at [79, 48] on button "×" at bounding box center [78, 46] width 5 height 5
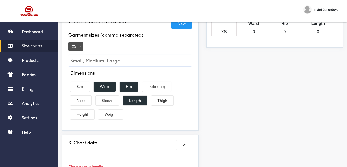
click at [83, 57] on input "Small, Medium, Large" at bounding box center [129, 61] width 123 height 12
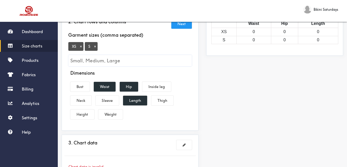
click at [85, 60] on input "Small, Medium, Large" at bounding box center [129, 61] width 123 height 12
click at [87, 61] on input "Small, Medium, Large" at bounding box center [129, 61] width 123 height 12
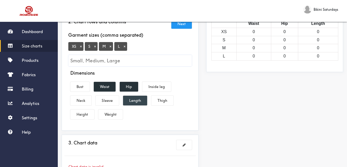
click at [140, 103] on button "Length" at bounding box center [135, 101] width 24 height 10
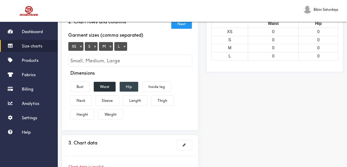
click at [133, 85] on button "Hip" at bounding box center [129, 87] width 18 height 10
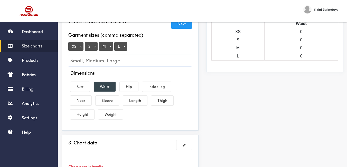
click at [109, 84] on button "Waist" at bounding box center [105, 87] width 22 height 10
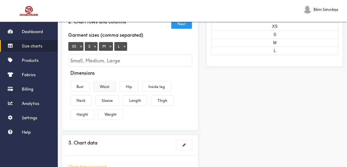
drag, startPoint x: 87, startPoint y: 87, endPoint x: 104, endPoint y: 84, distance: 17.9
click at [87, 86] on button "Bust" at bounding box center [79, 87] width 19 height 10
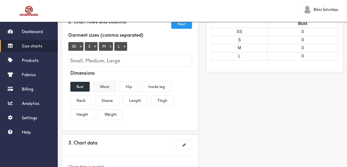
click at [105, 84] on button "Waist" at bounding box center [105, 87] width 22 height 10
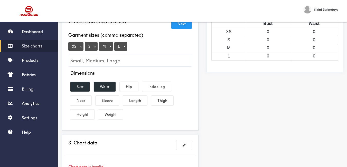
drag, startPoint x: 123, startPoint y: 85, endPoint x: 131, endPoint y: 80, distance: 9.2
click at [124, 85] on button "Hip" at bounding box center [129, 87] width 18 height 10
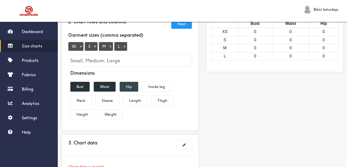
click at [126, 86] on button "Hip" at bounding box center [129, 87] width 18 height 10
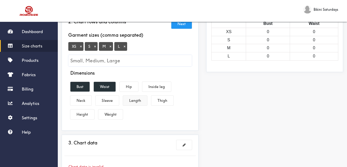
click at [138, 104] on button "Length" at bounding box center [135, 101] width 24 height 10
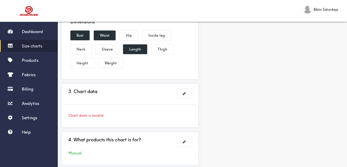
scroll to position [154, 0]
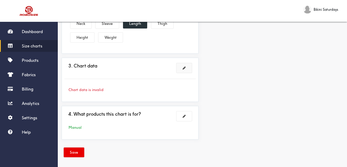
click at [182, 70] on button at bounding box center [183, 68] width 15 height 10
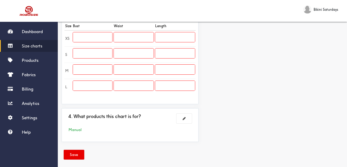
scroll to position [128, 0]
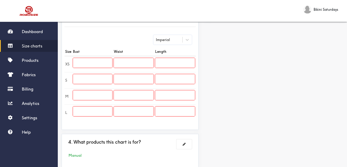
click at [99, 68] on td at bounding box center [92, 64] width 41 height 16
click at [97, 64] on input "text" at bounding box center [92, 63] width 39 height 10
click at [98, 81] on input "text" at bounding box center [92, 79] width 39 height 10
click at [107, 92] on input "text" at bounding box center [92, 95] width 39 height 10
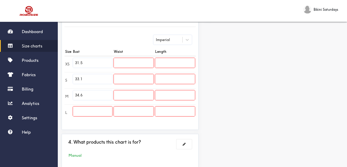
click at [104, 113] on input "text" at bounding box center [92, 112] width 39 height 10
click at [144, 62] on input "text" at bounding box center [134, 63] width 40 height 10
click at [133, 75] on input "text" at bounding box center [134, 79] width 40 height 10
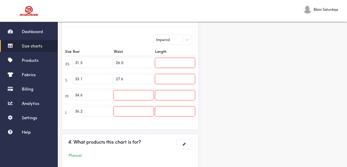
click at [140, 93] on input "text" at bounding box center [134, 95] width 40 height 10
click at [135, 109] on input "text" at bounding box center [134, 112] width 40 height 10
click at [171, 62] on input "text" at bounding box center [175, 63] width 40 height 10
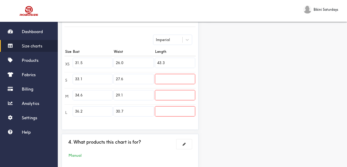
click at [172, 80] on input "text" at bounding box center [175, 79] width 40 height 10
click at [165, 90] on td at bounding box center [174, 96] width 41 height 16
click at [167, 92] on input "text" at bounding box center [175, 95] width 40 height 10
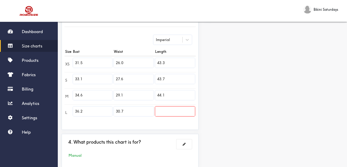
click at [179, 106] on td at bounding box center [174, 112] width 41 height 16
click at [180, 113] on input "text" at bounding box center [175, 112] width 40 height 10
click at [238, 106] on div "Preview Edit style This chart is manually assigned to products. cm in Bust Wais…" at bounding box center [274, 44] width 145 height 255
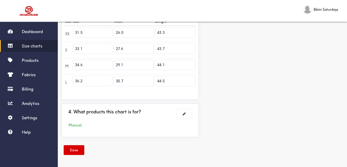
click at [78, 146] on button "Save" at bounding box center [74, 150] width 21 height 10
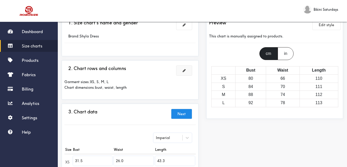
scroll to position [0, 0]
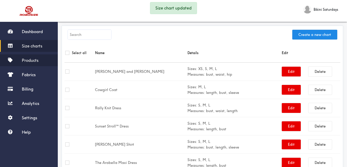
click at [26, 58] on span "Products" at bounding box center [30, 60] width 17 height 5
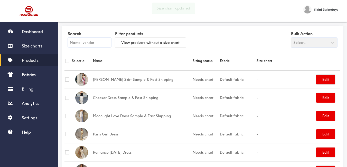
click at [41, 61] on link "Products" at bounding box center [29, 60] width 58 height 12
click at [98, 43] on input "text" at bounding box center [89, 43] width 43 height 10
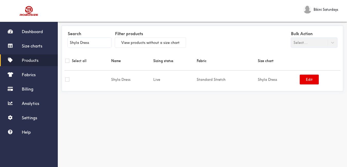
scroll to position [6, 0]
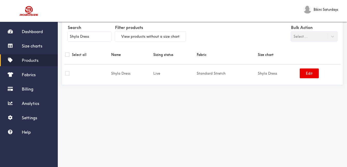
drag, startPoint x: 132, startPoint y: 83, endPoint x: 195, endPoint y: 86, distance: 63.0
click at [132, 83] on div "Search Shyla Dress Filter products View products without a size chart Bulk Acti…" at bounding box center [202, 53] width 281 height 66
click at [229, 81] on td "Standard Stretch" at bounding box center [226, 73] width 61 height 18
